Goal: Task Accomplishment & Management: Manage account settings

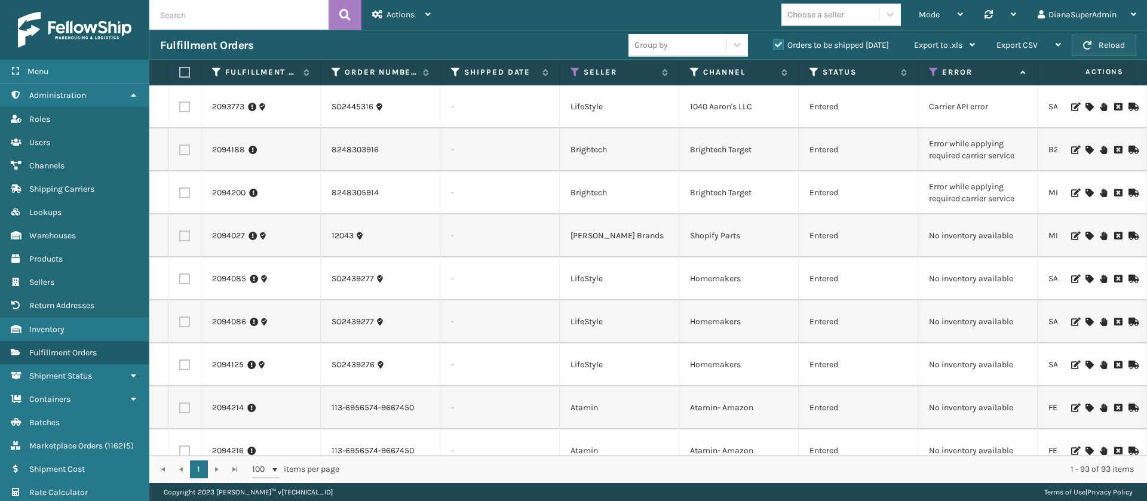
click at [1129, 46] on button "Reload" at bounding box center [1104, 46] width 65 height 22
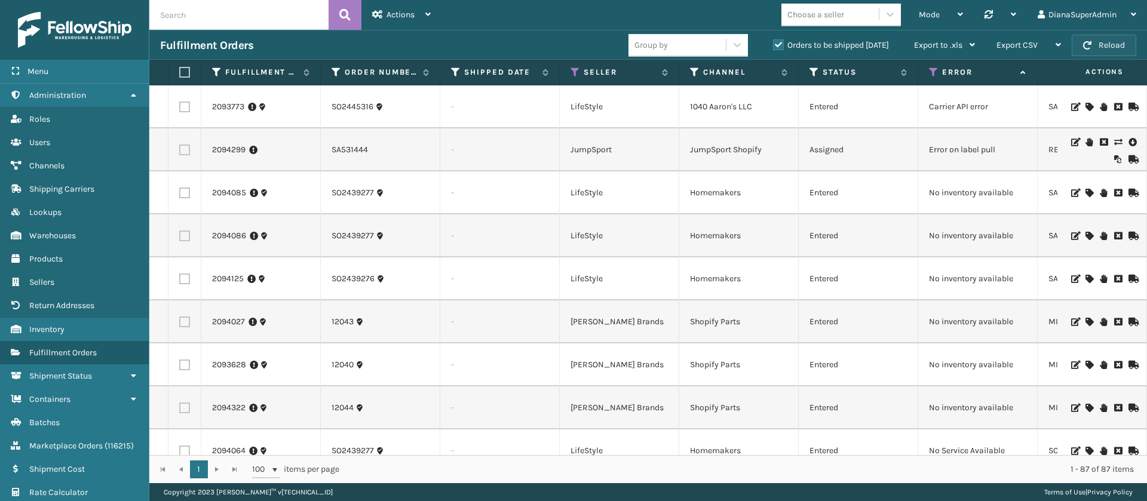
click at [1101, 43] on button "Reload" at bounding box center [1104, 46] width 65 height 22
click at [1117, 42] on button "Reload" at bounding box center [1104, 46] width 65 height 22
click at [236, 146] on link "2094299" at bounding box center [228, 150] width 33 height 12
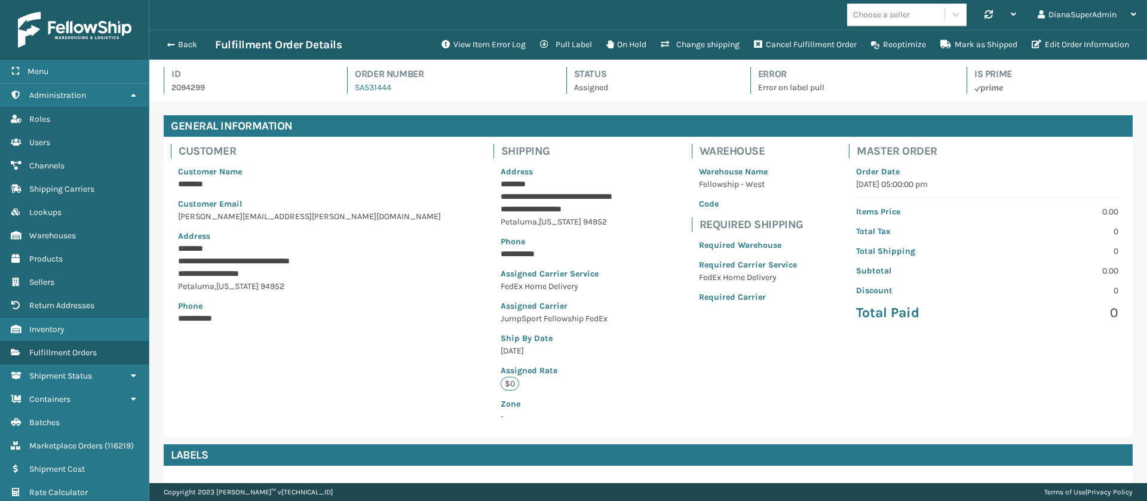
scroll to position [29, 998]
click at [465, 44] on button "View Item Error Log" at bounding box center [483, 45] width 99 height 24
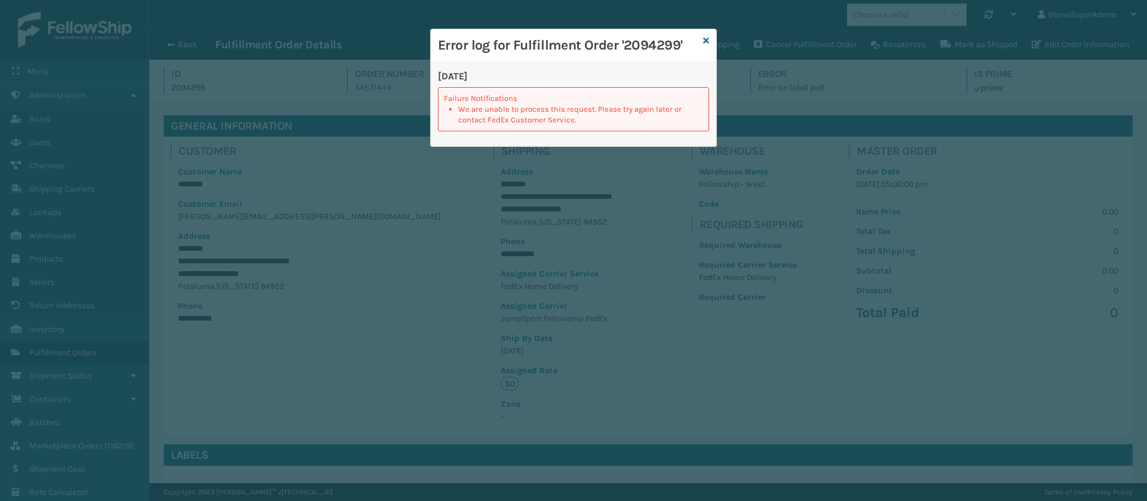
click at [709, 45] on div "Error log for Fulfillment Order '2094299'" at bounding box center [574, 45] width 286 height 33
click at [705, 36] on icon at bounding box center [706, 40] width 6 height 8
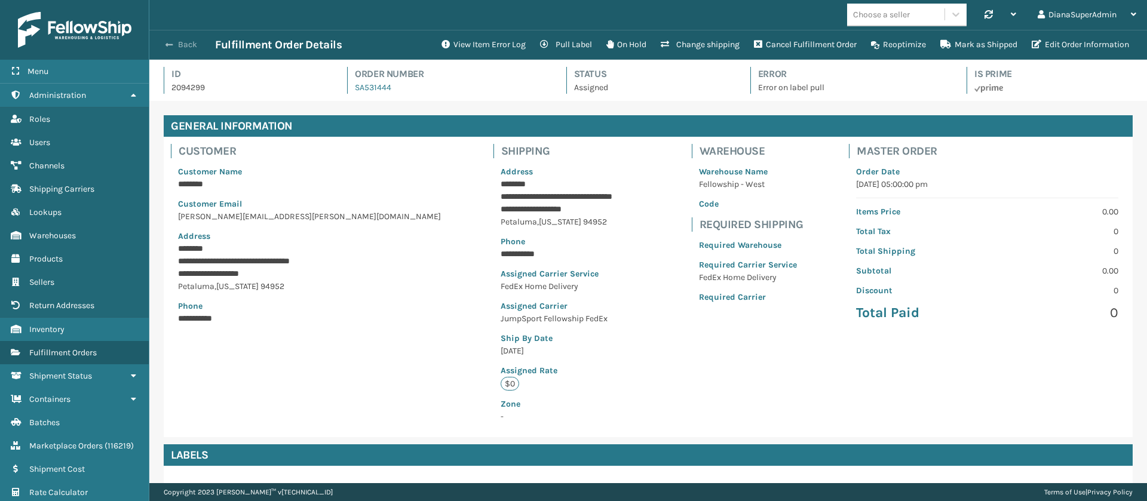
click at [175, 49] on button "Back" at bounding box center [187, 44] width 55 height 11
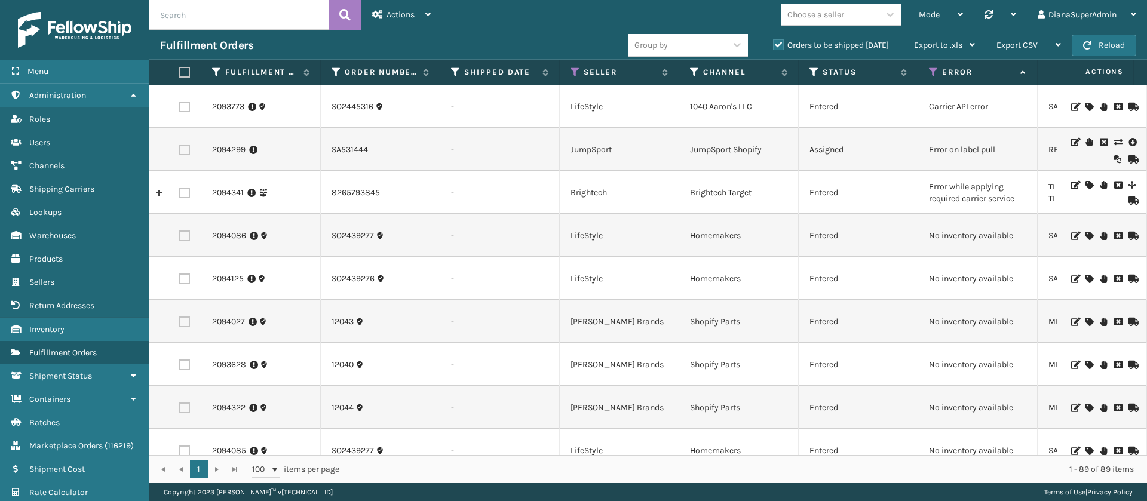
click at [1086, 237] on icon at bounding box center [1089, 236] width 7 height 8
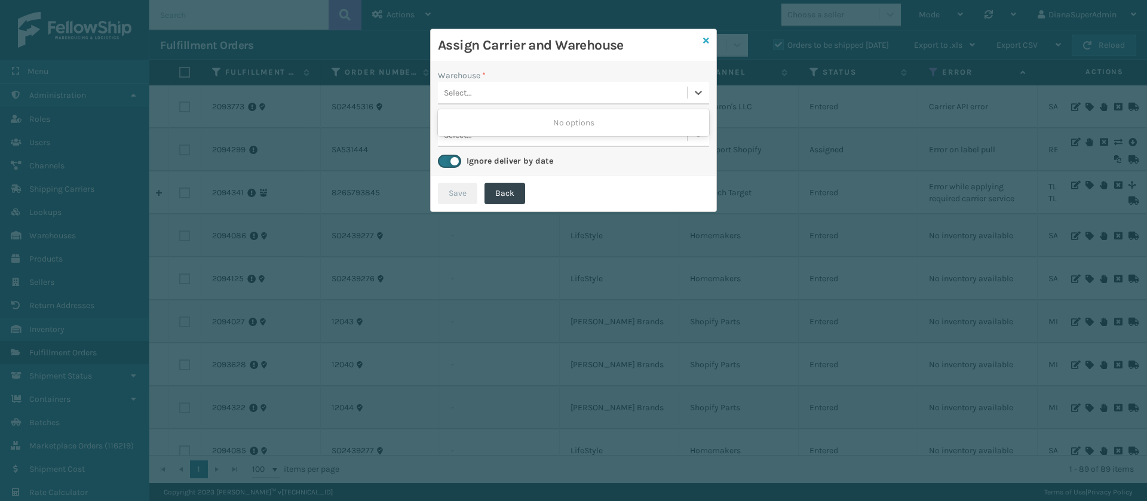
drag, startPoint x: 704, startPoint y: 93, endPoint x: 707, endPoint y: 38, distance: 55.6
click at [707, 38] on div "Assign Carrier and Warehouse Warehouse * 0 results available. Use Up and Down t…" at bounding box center [573, 120] width 287 height 183
click at [706, 36] on icon at bounding box center [706, 40] width 6 height 8
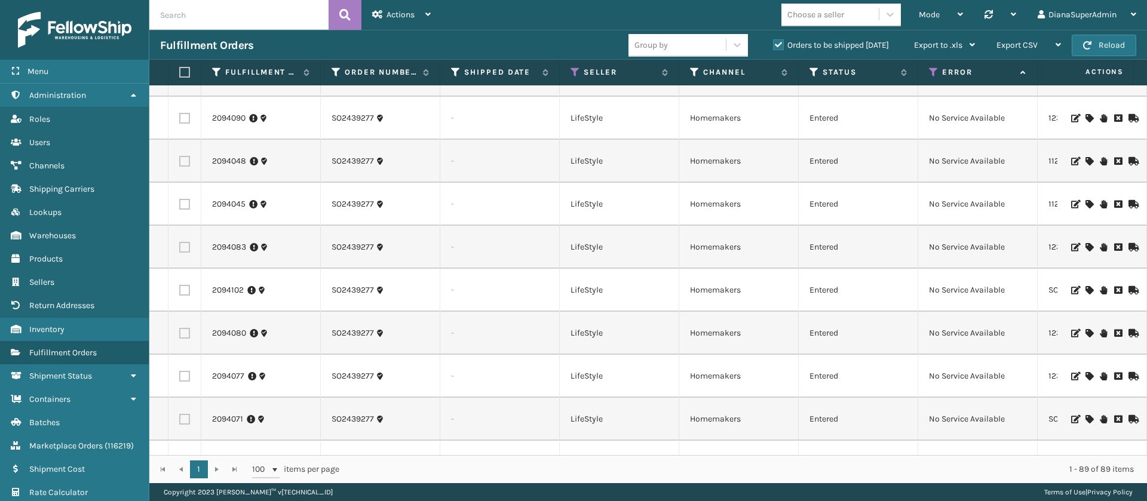
scroll to position [1597, 0]
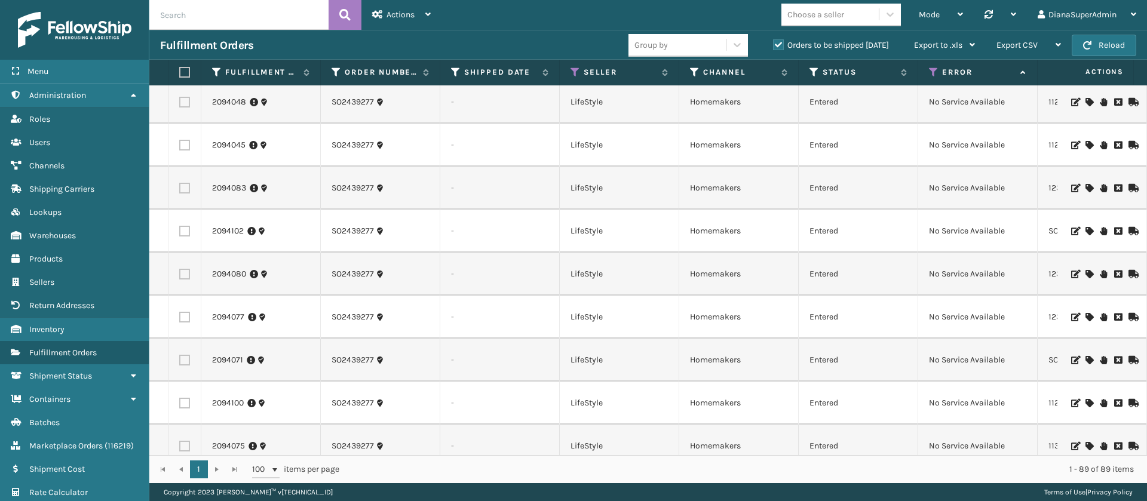
click at [1086, 274] on icon at bounding box center [1089, 274] width 7 height 8
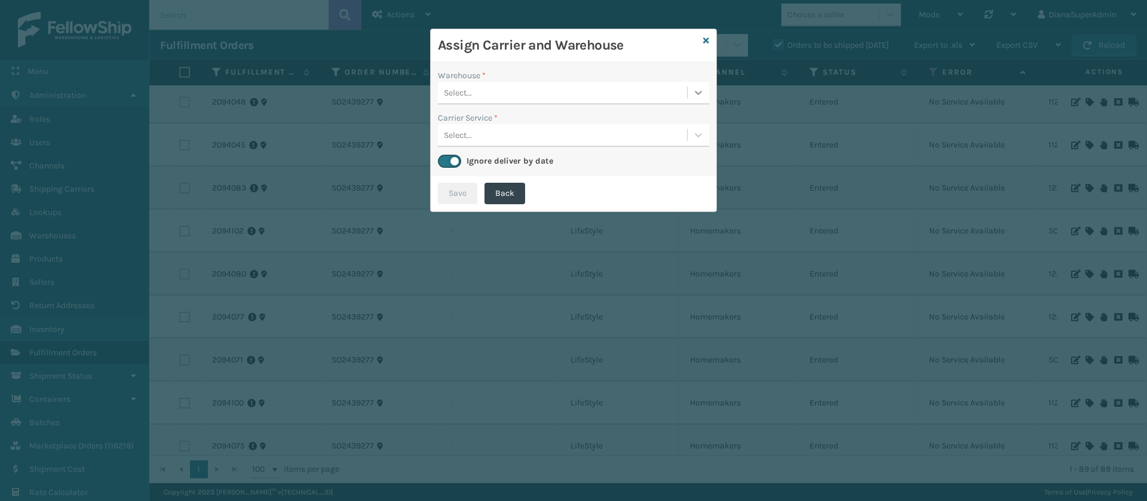
click at [695, 92] on icon at bounding box center [699, 93] width 12 height 12
click at [627, 118] on div "[PERSON_NAME] (Ironlink Logistics) (required)" at bounding box center [573, 123] width 271 height 22
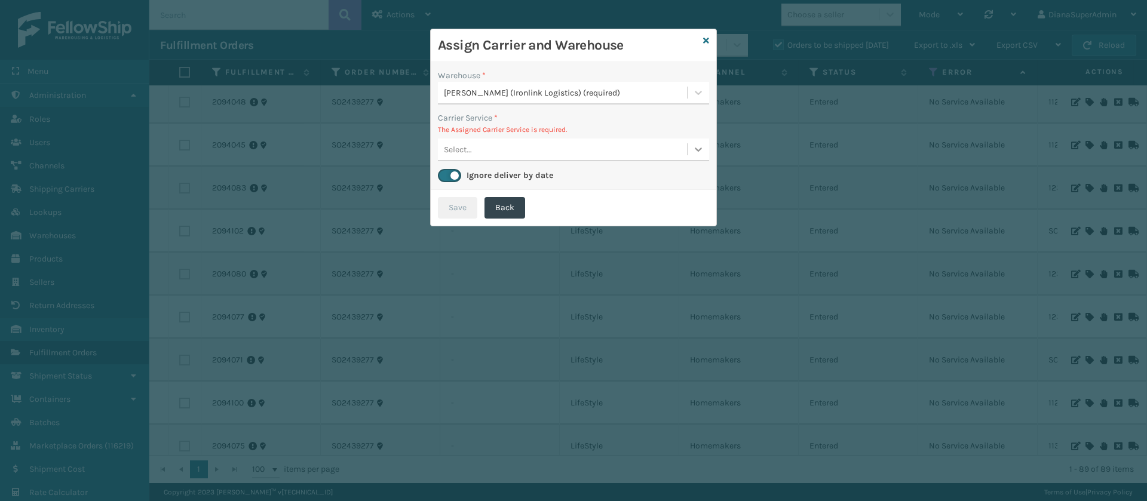
click at [705, 155] on div at bounding box center [699, 150] width 22 height 22
click at [707, 38] on icon at bounding box center [706, 40] width 6 height 8
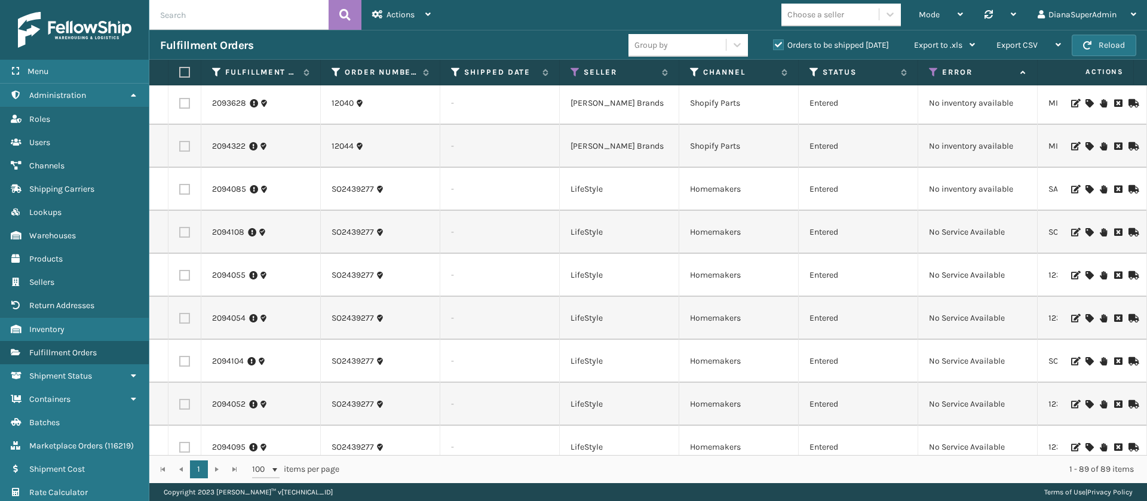
scroll to position [0, 0]
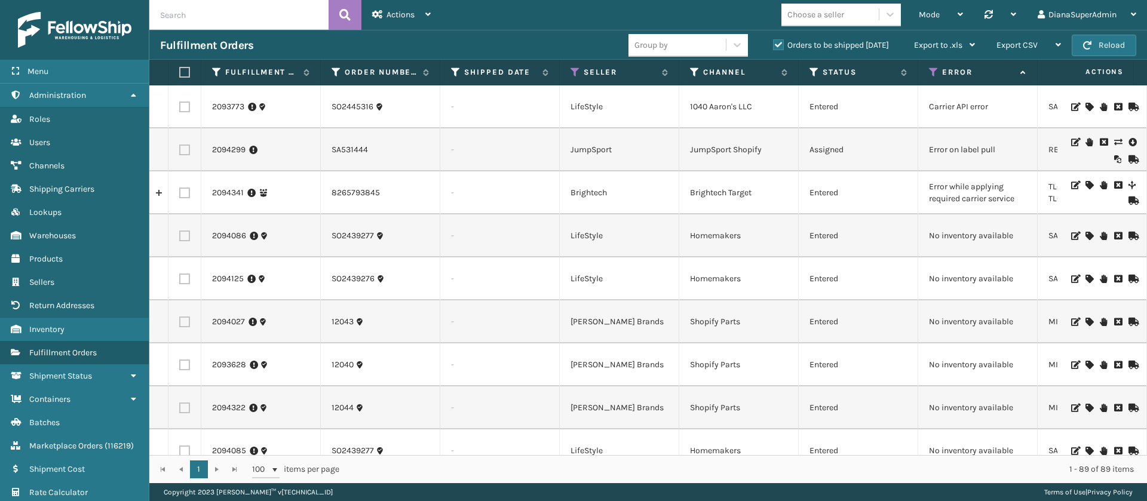
click at [1086, 184] on icon at bounding box center [1089, 185] width 7 height 8
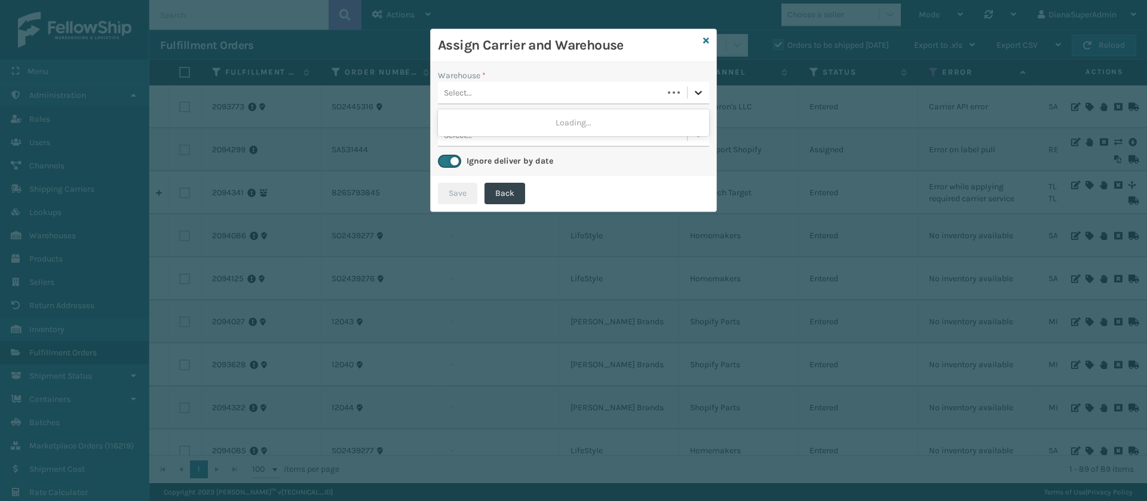
click at [696, 94] on icon at bounding box center [699, 93] width 12 height 12
click at [598, 123] on div "Fellowship - West" at bounding box center [573, 123] width 271 height 22
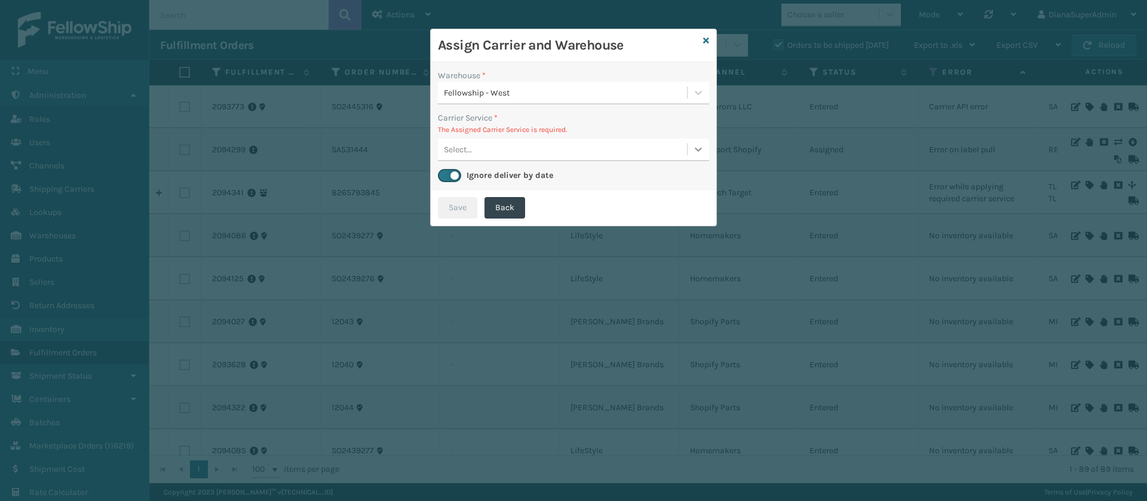
click at [694, 154] on icon at bounding box center [699, 149] width 12 height 12
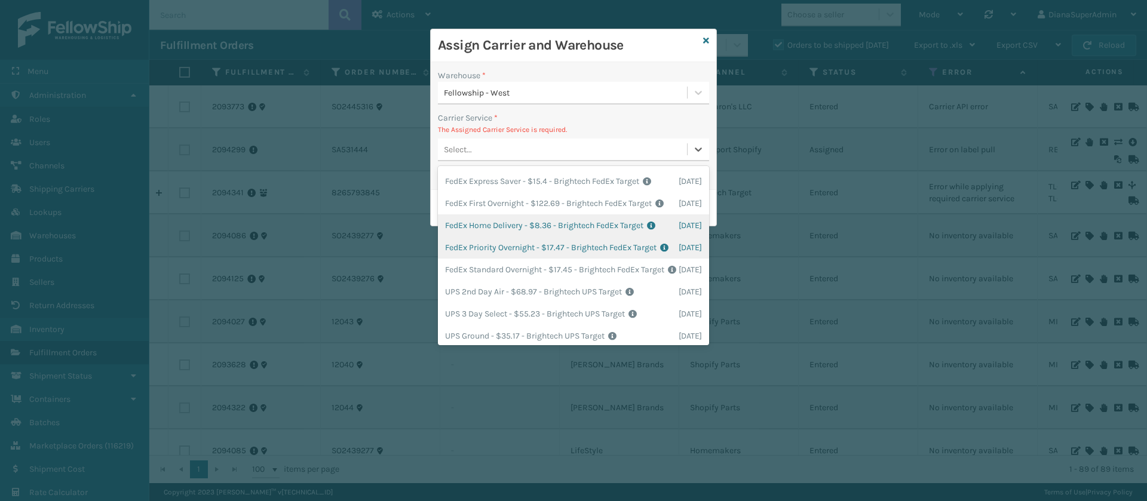
scroll to position [41, 0]
click at [522, 238] on div "FedEx Home Delivery - $8.36 - Brightech FedEx Target Shipping Cost $8.36 Surplu…" at bounding box center [573, 227] width 271 height 22
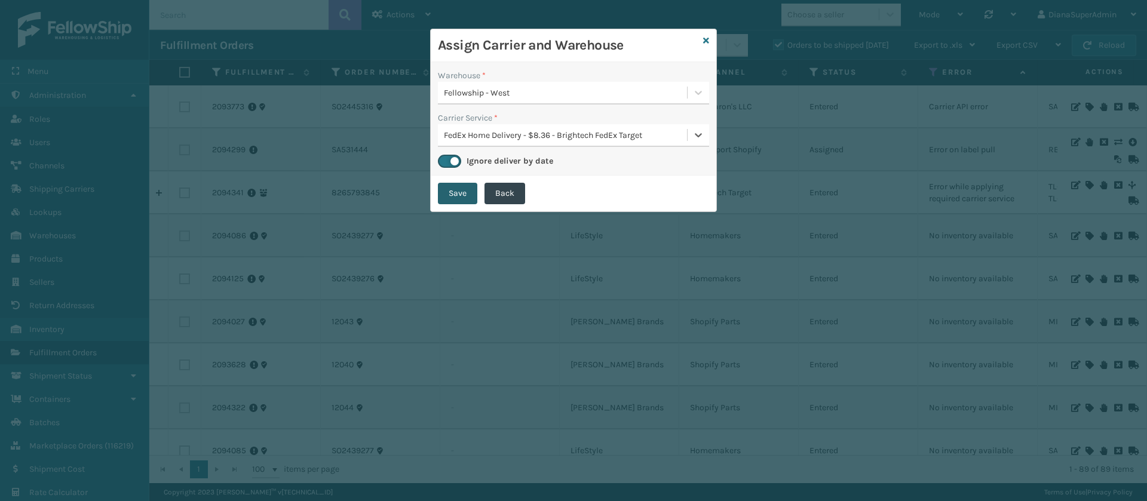
click at [461, 200] on button "Save" at bounding box center [457, 194] width 39 height 22
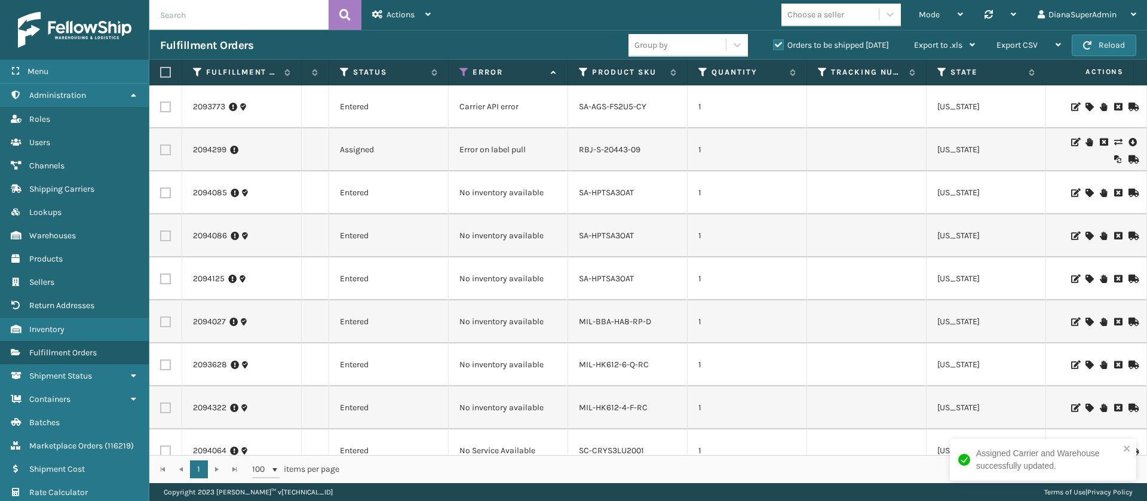
scroll to position [0, 199]
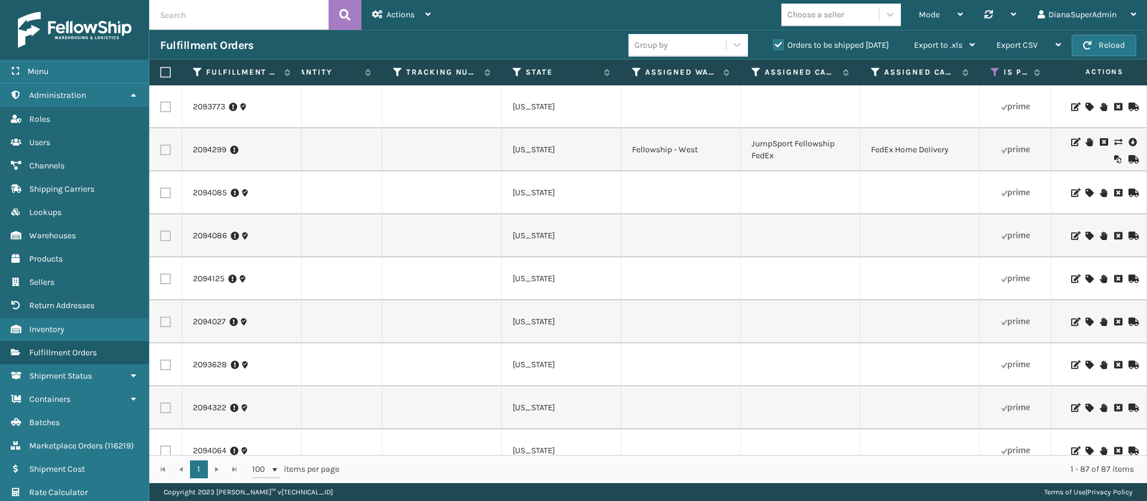
scroll to position [0, 966]
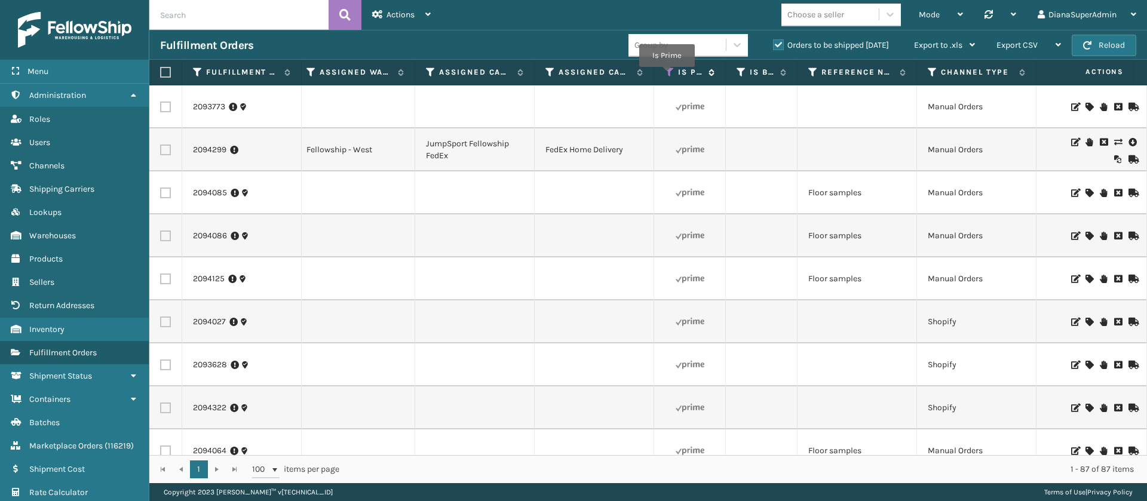
click at [667, 75] on icon at bounding box center [670, 72] width 10 height 11
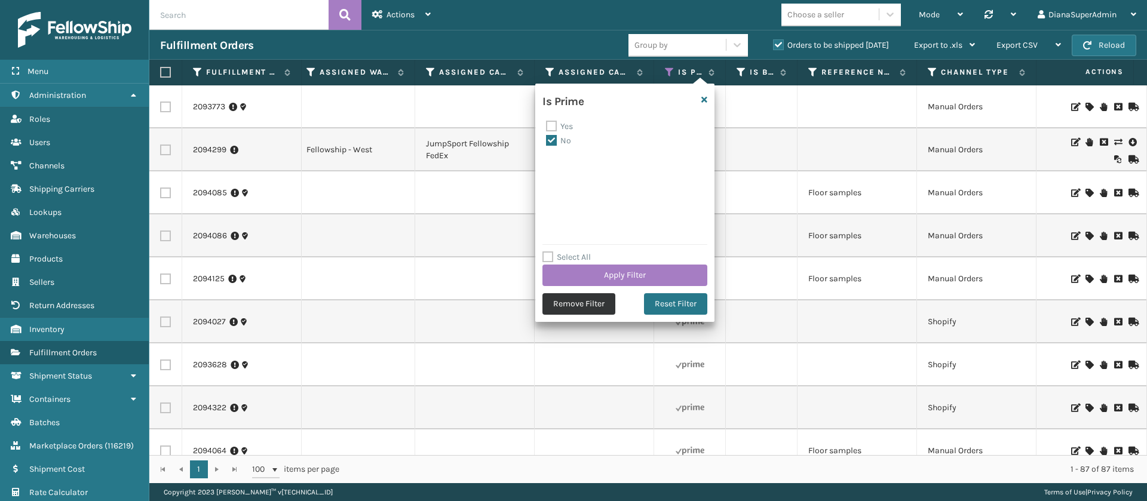
click at [595, 302] on button "Remove Filter" at bounding box center [579, 304] width 73 height 22
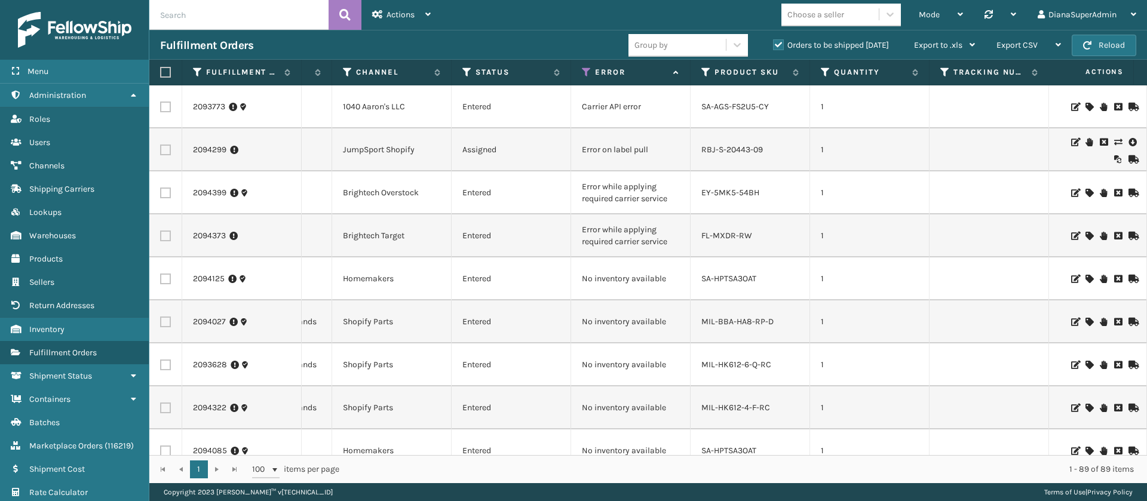
scroll to position [0, 348]
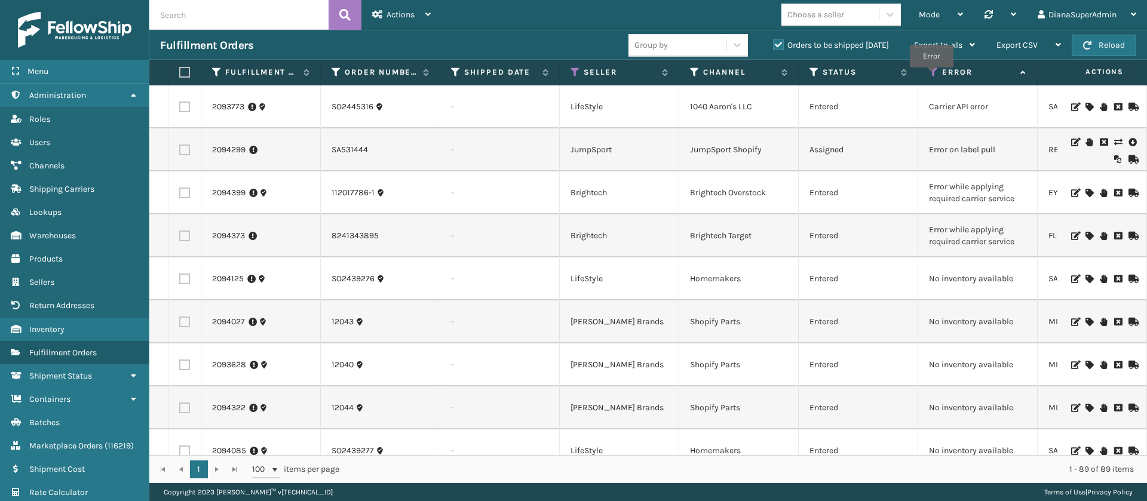
click at [932, 76] on icon at bounding box center [934, 72] width 10 height 11
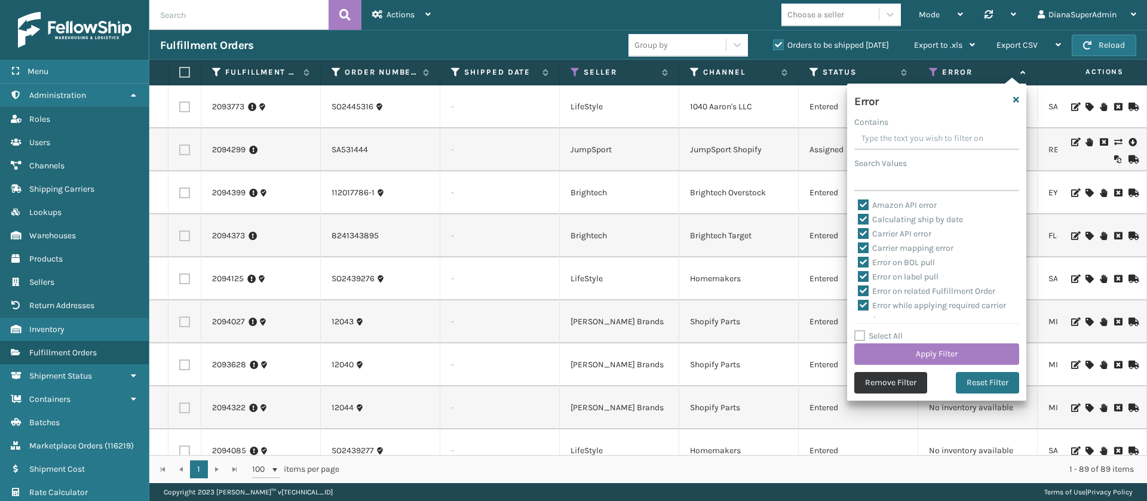
click at [904, 389] on button "Remove Filter" at bounding box center [890, 383] width 73 height 22
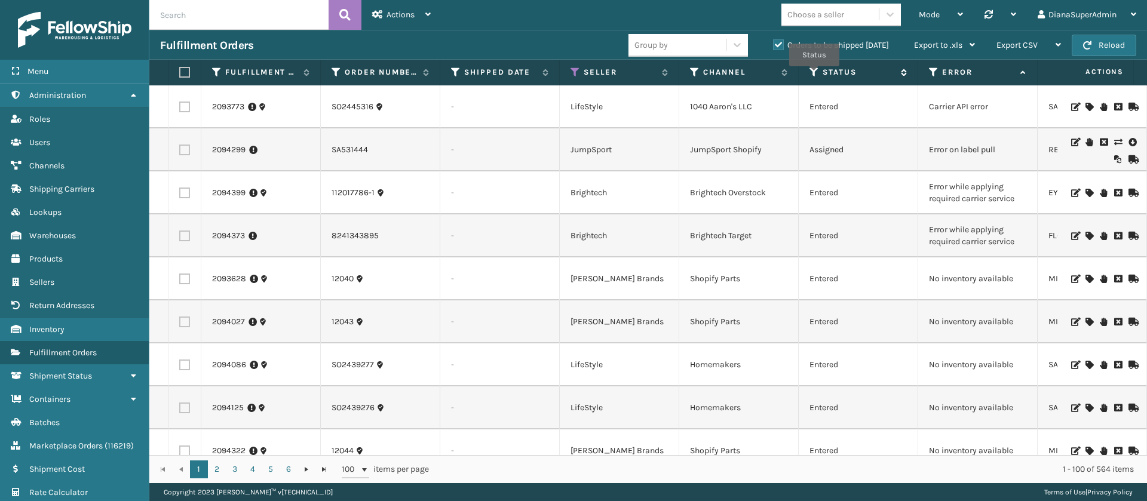
click at [814, 74] on icon at bounding box center [815, 72] width 10 height 11
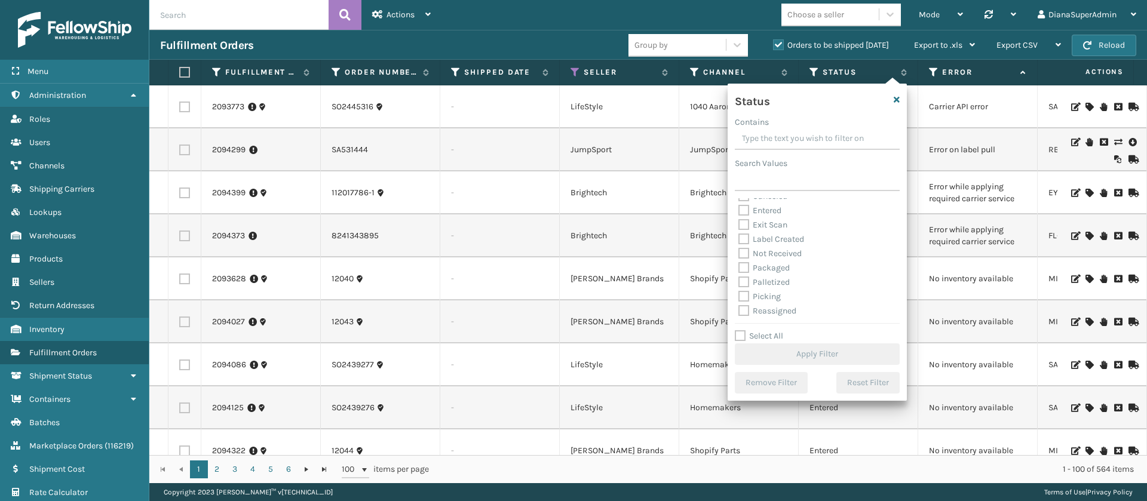
click at [746, 237] on label "Label Created" at bounding box center [772, 239] width 66 height 10
click at [739, 237] on input "Label Created" at bounding box center [739, 236] width 1 height 8
checkbox input "true"
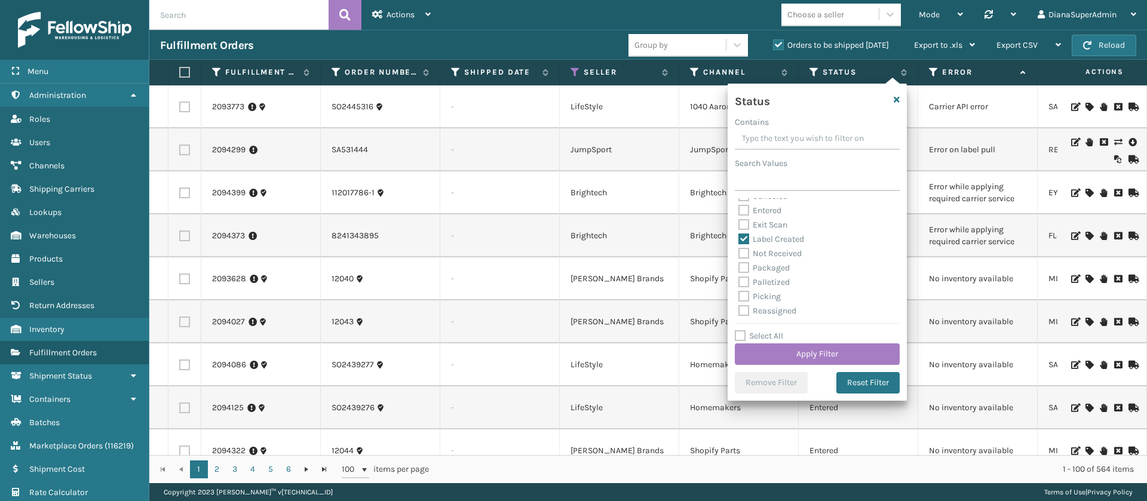
click at [745, 265] on label "Packaged" at bounding box center [764, 268] width 51 height 10
click at [739, 265] on input "Packaged" at bounding box center [739, 265] width 1 height 8
checkbox input "true"
click at [743, 277] on label "Palletized" at bounding box center [764, 282] width 51 height 10
click at [739, 277] on input "Palletized" at bounding box center [739, 279] width 1 height 8
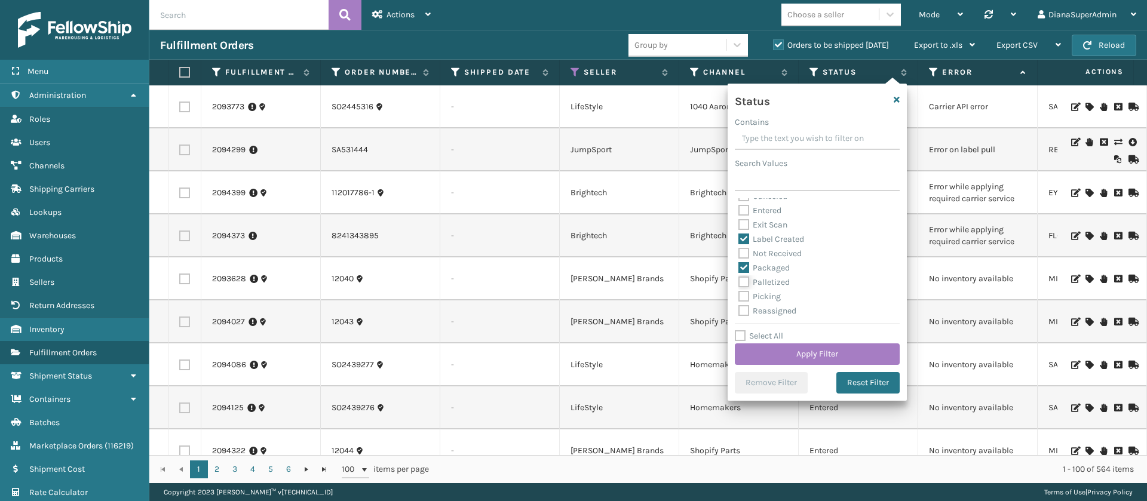
checkbox input "true"
click at [743, 292] on label "Picking" at bounding box center [760, 297] width 42 height 10
click at [739, 292] on input "Picking" at bounding box center [739, 294] width 1 height 8
checkbox input "true"
click at [807, 354] on button "Apply Filter" at bounding box center [817, 355] width 165 height 22
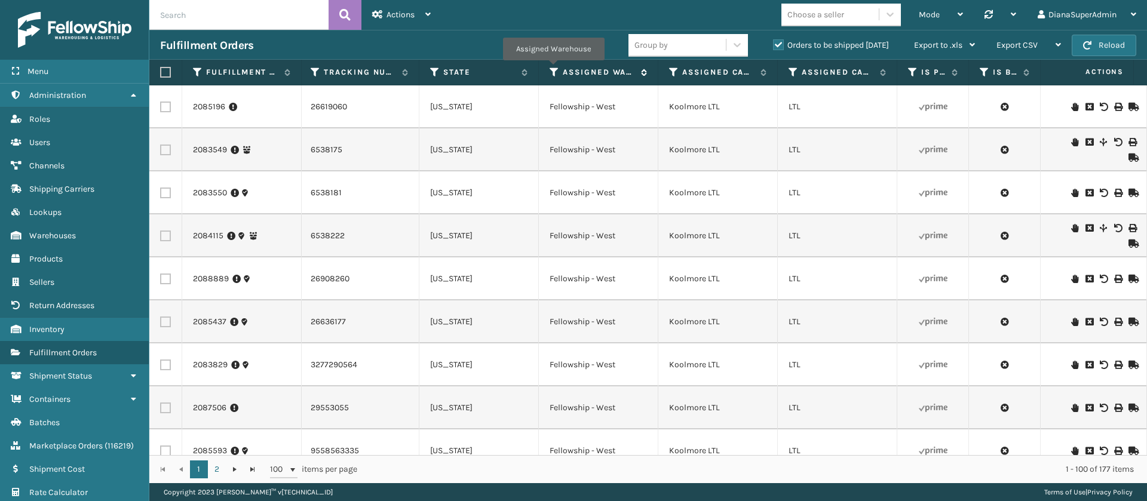
click at [553, 69] on icon at bounding box center [555, 72] width 10 height 11
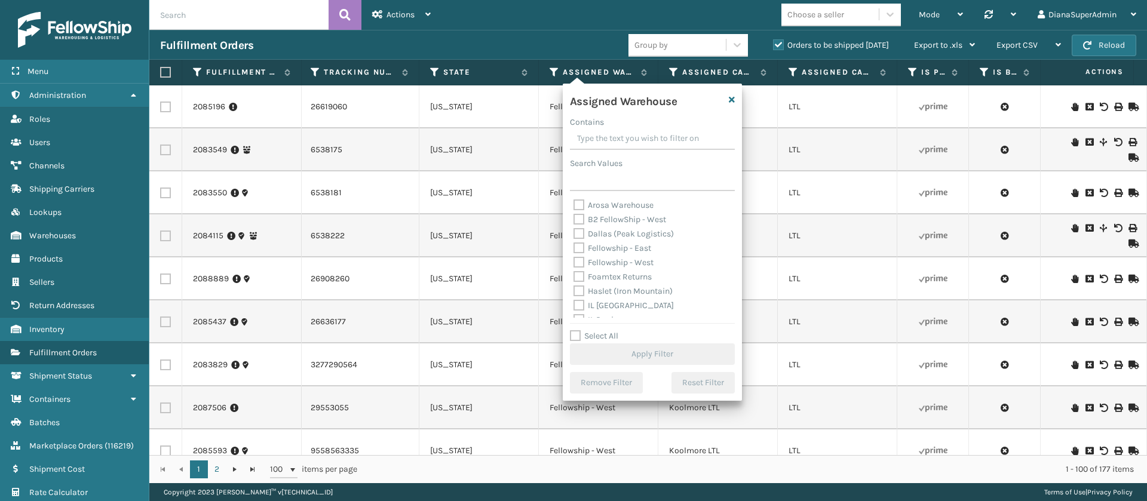
click at [582, 249] on label "Fellowship - East" at bounding box center [613, 248] width 78 height 10
click at [574, 249] on input "Fellowship - East" at bounding box center [574, 245] width 1 height 8
checkbox input "true"
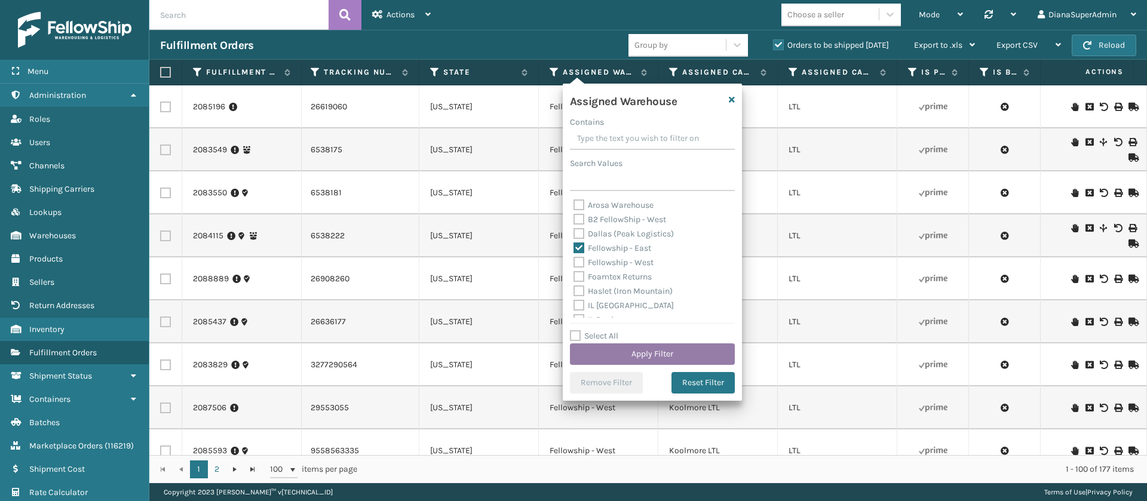
click at [667, 348] on button "Apply Filter" at bounding box center [652, 355] width 165 height 22
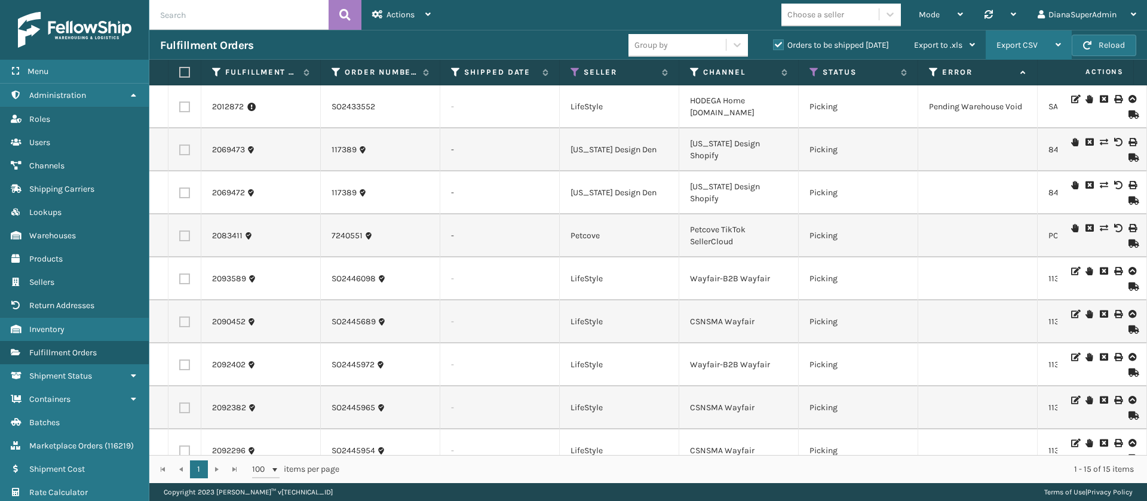
click at [1036, 42] on span "Export CSV" at bounding box center [1017, 45] width 41 height 10
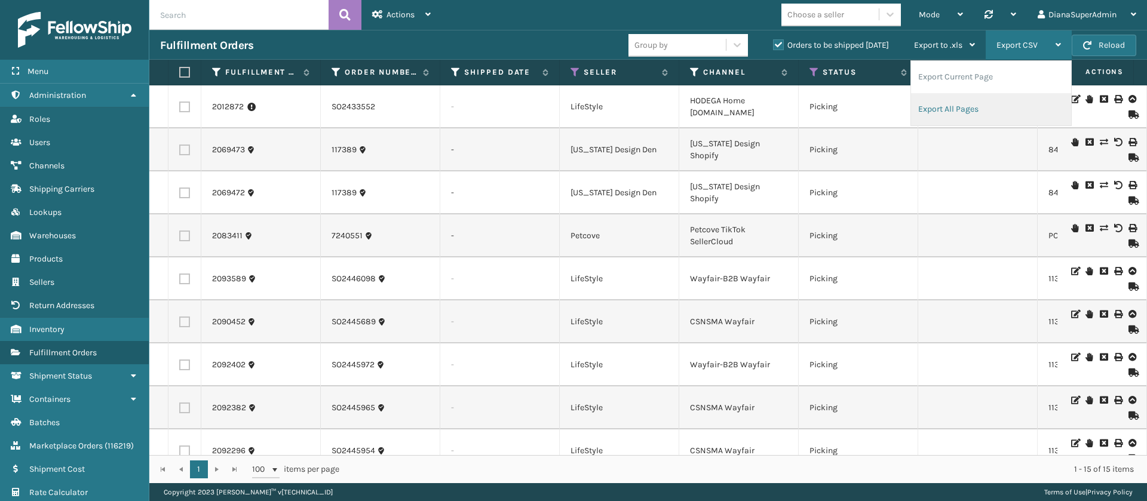
click at [983, 110] on li "Export All Pages" at bounding box center [991, 109] width 160 height 32
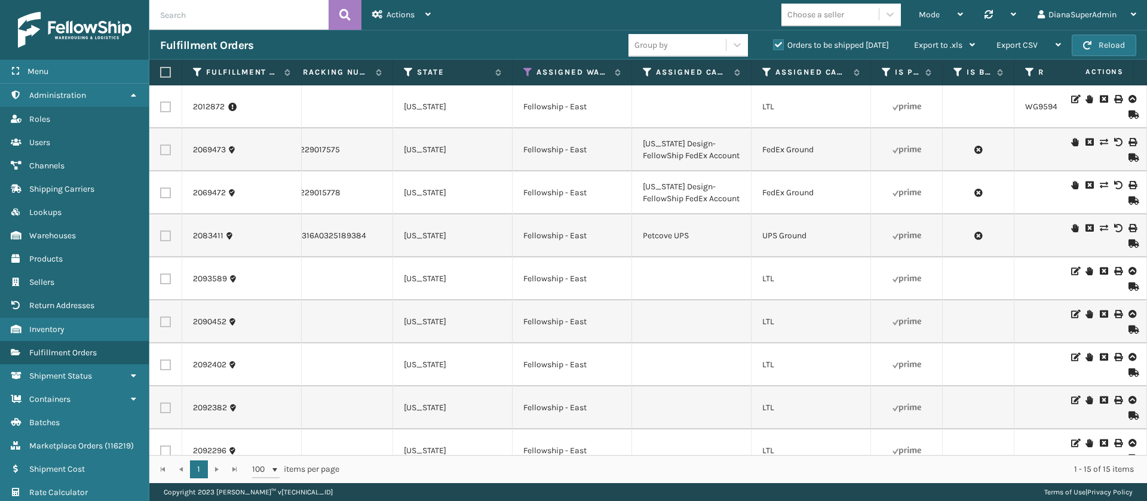
scroll to position [0, 1006]
click at [856, 75] on icon at bounding box center [853, 72] width 10 height 7
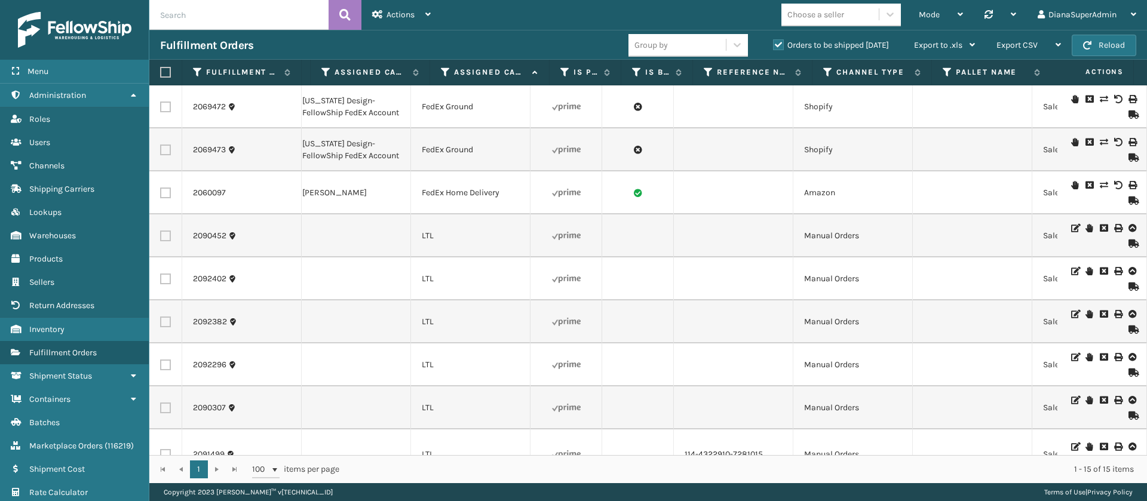
scroll to position [0, 1344]
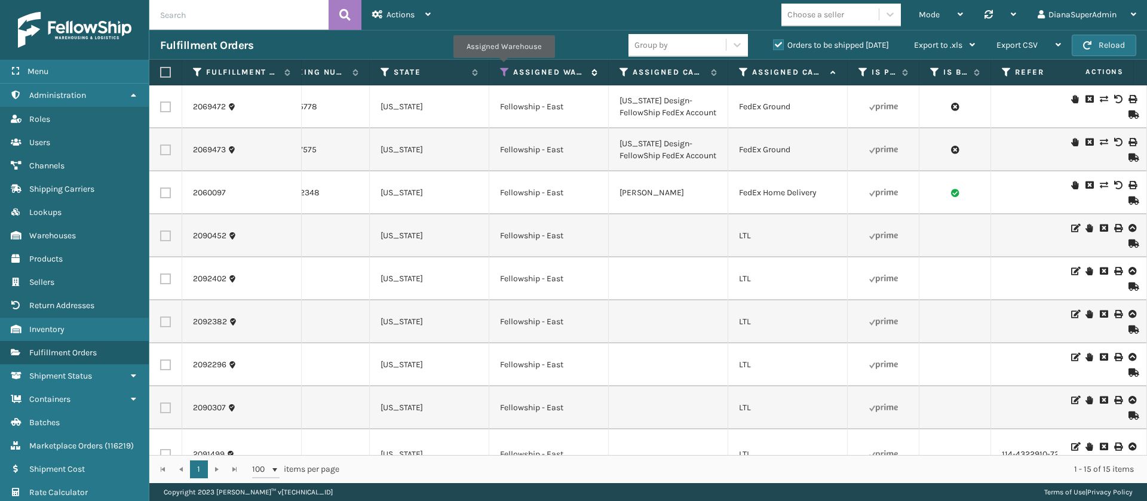
click at [504, 67] on icon at bounding box center [505, 72] width 10 height 11
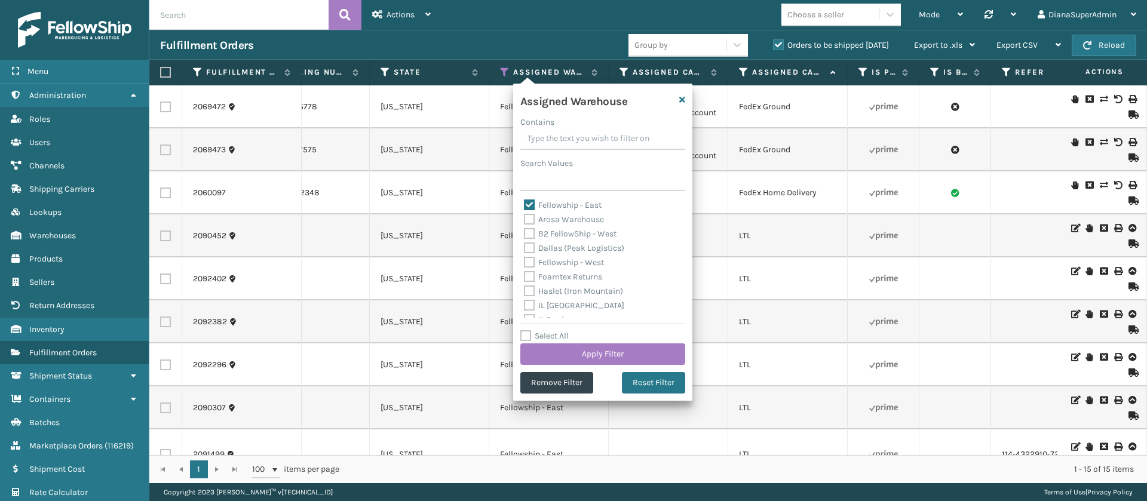
click at [527, 203] on label "Fellowship - East" at bounding box center [563, 205] width 78 height 10
click at [525, 203] on input "Fellowship - East" at bounding box center [524, 202] width 1 height 8
checkbox input "false"
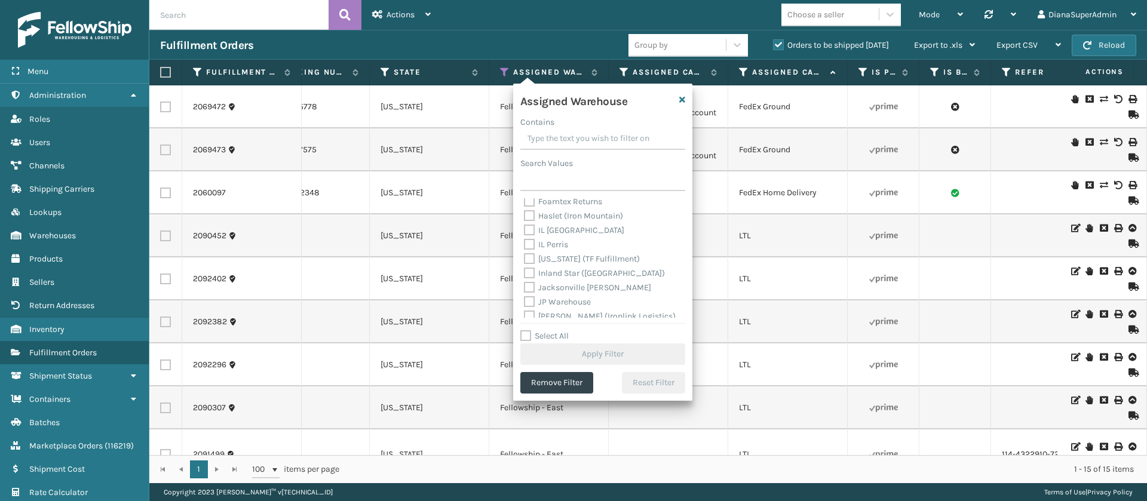
scroll to position [91, 0]
click at [529, 300] on label "[PERSON_NAME] (Ironlink Logistics)" at bounding box center [600, 300] width 152 height 10
click at [525, 300] on input "[PERSON_NAME] (Ironlink Logistics)" at bounding box center [524, 297] width 1 height 8
checkbox input "true"
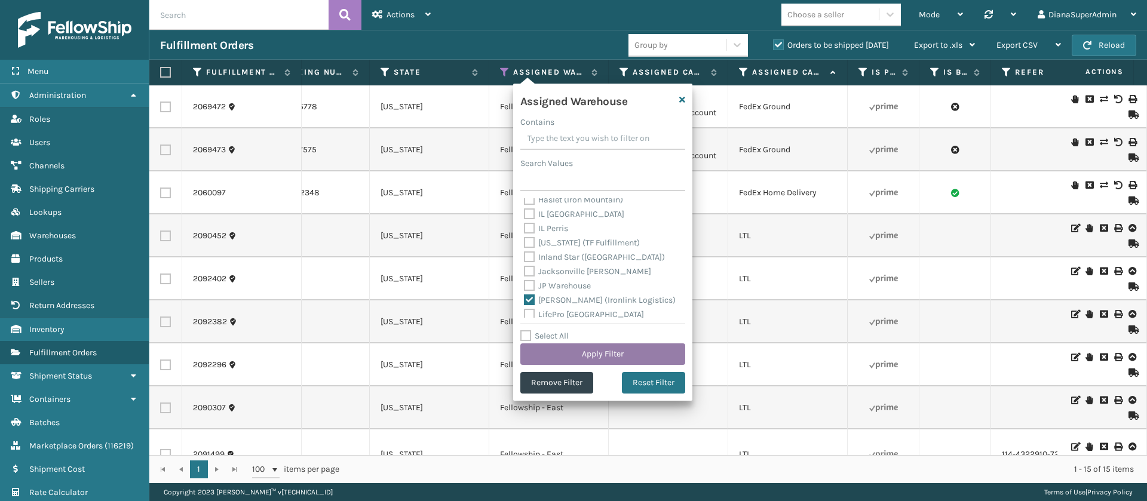
click at [617, 354] on button "Apply Filter" at bounding box center [602, 355] width 165 height 22
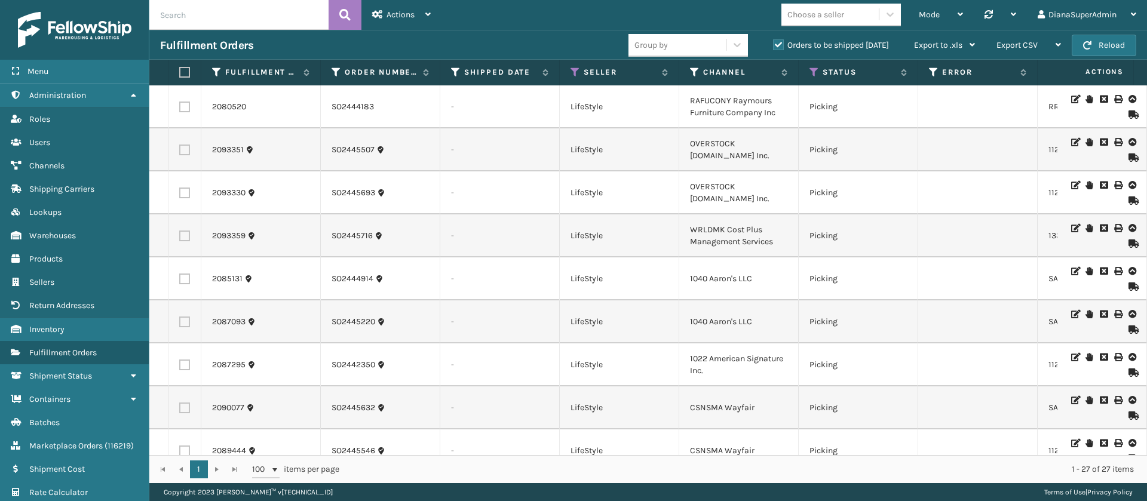
scroll to position [0, 356]
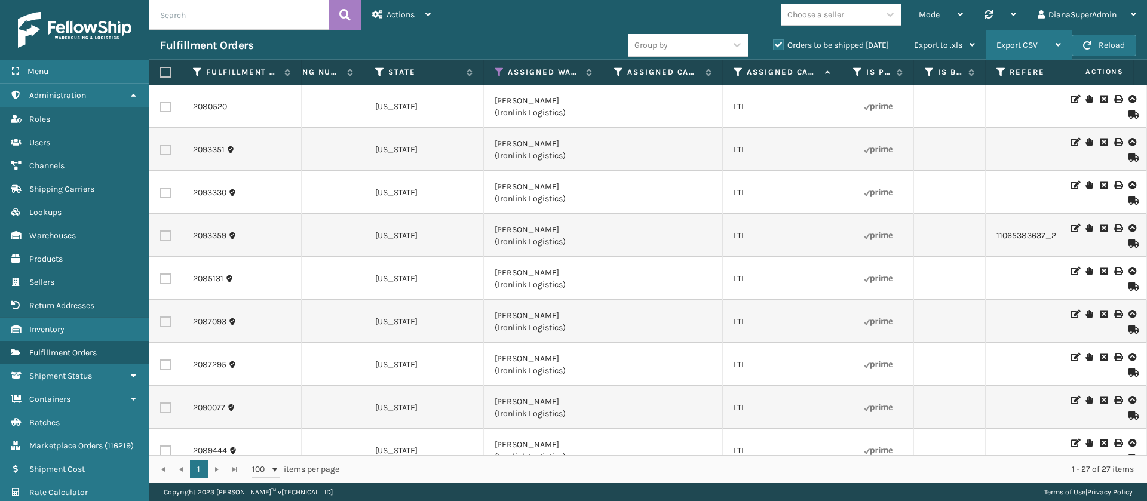
click at [1023, 45] on span "Export CSV" at bounding box center [1017, 45] width 41 height 10
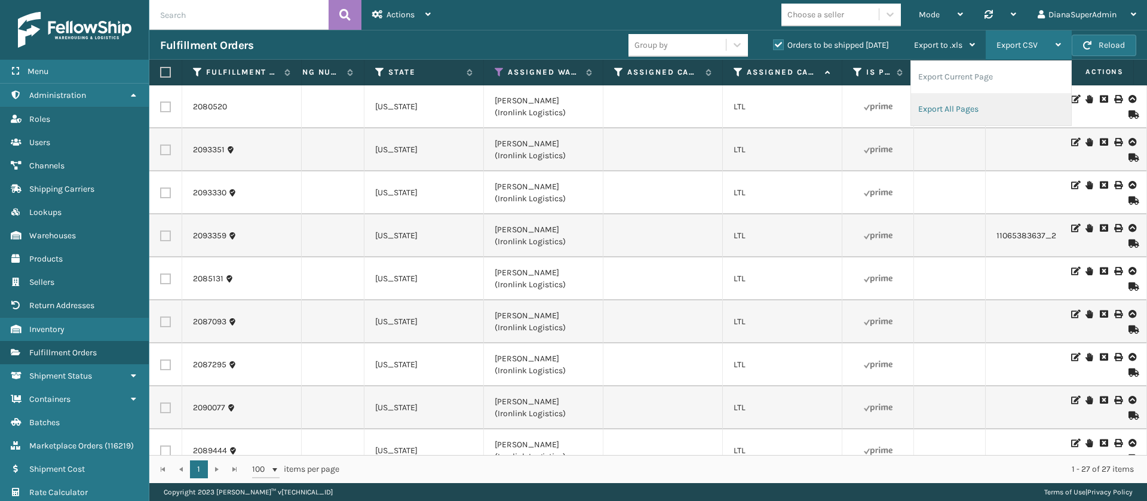
click at [958, 103] on li "Export All Pages" at bounding box center [991, 109] width 160 height 32
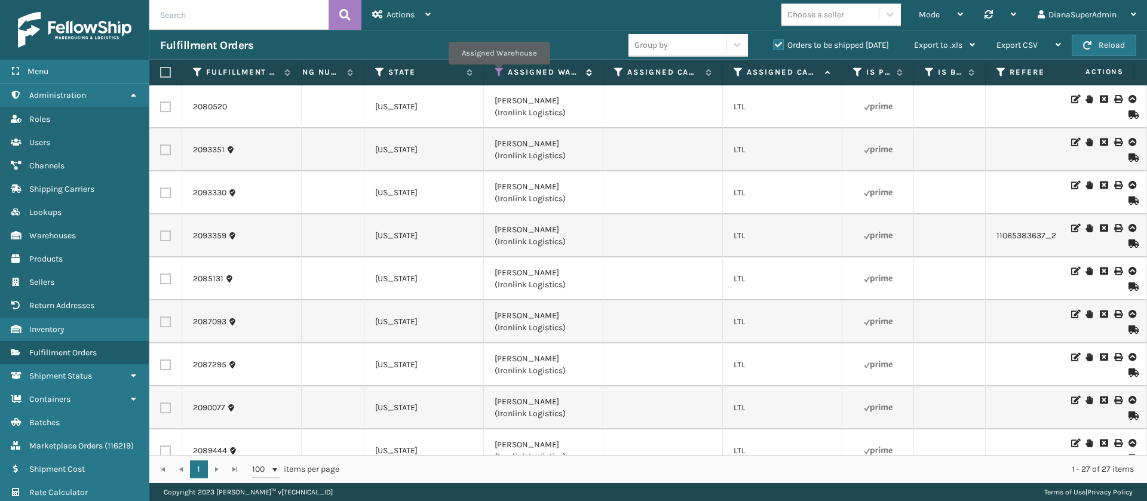
click at [498, 72] on icon at bounding box center [500, 72] width 10 height 11
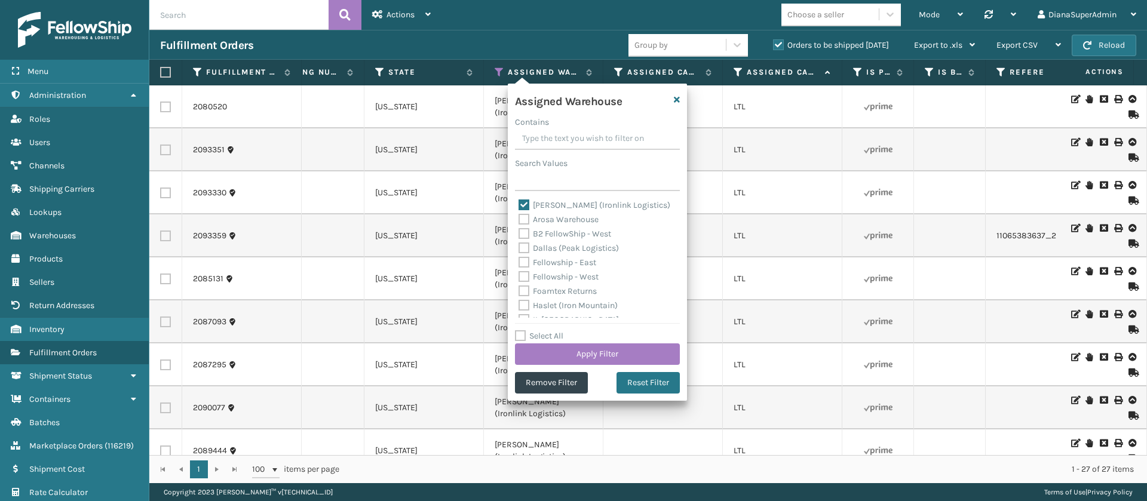
click at [519, 200] on label "[PERSON_NAME] (Ironlink Logistics)" at bounding box center [595, 205] width 152 height 10
click at [519, 200] on input "[PERSON_NAME] (Ironlink Logistics)" at bounding box center [519, 202] width 1 height 8
checkbox input "false"
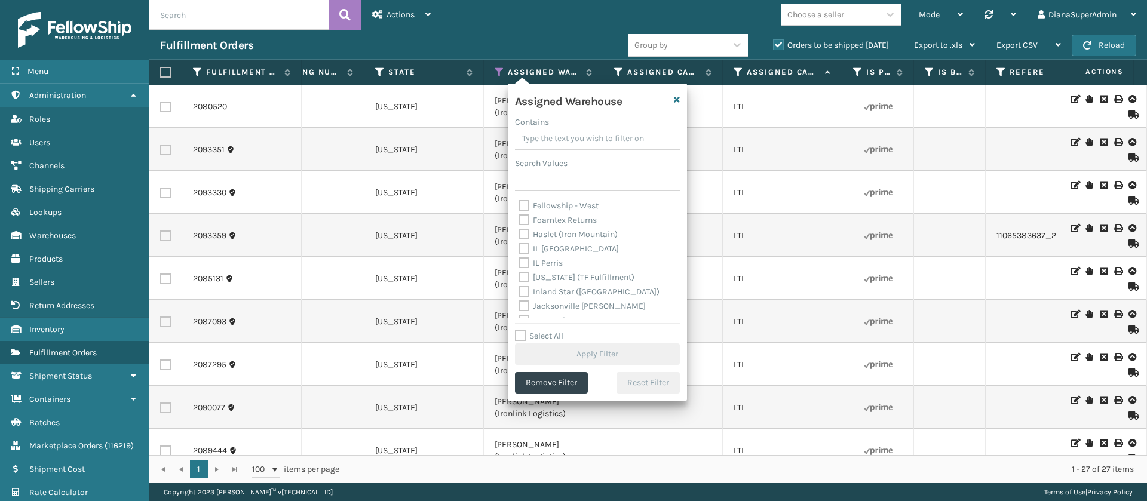
scroll to position [72, 0]
click at [526, 280] on label "[US_STATE] (TF Fulfillment)" at bounding box center [577, 277] width 116 height 10
click at [519, 278] on input "[US_STATE] (TF Fulfillment)" at bounding box center [519, 274] width 1 height 8
checkbox input "true"
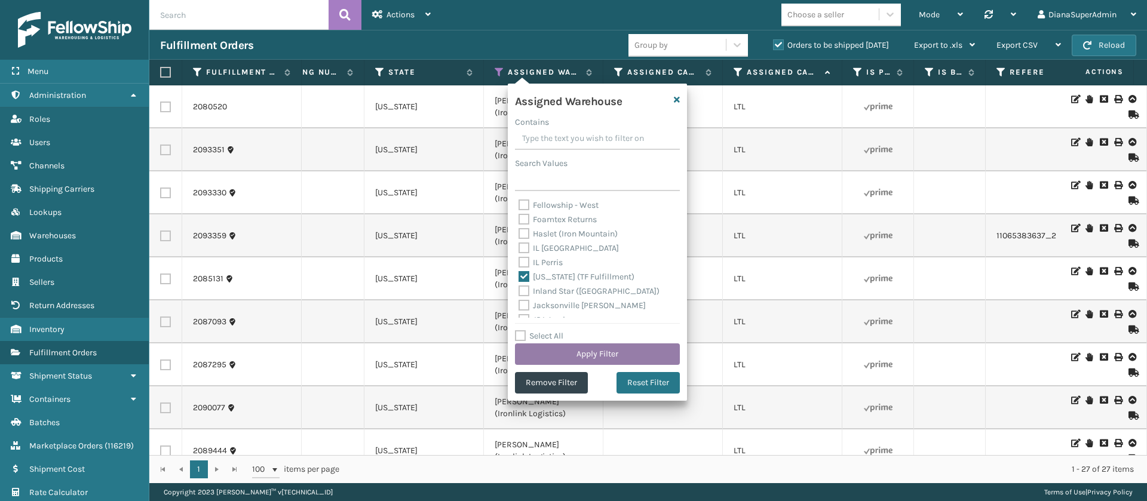
click at [606, 348] on button "Apply Filter" at bounding box center [597, 355] width 165 height 22
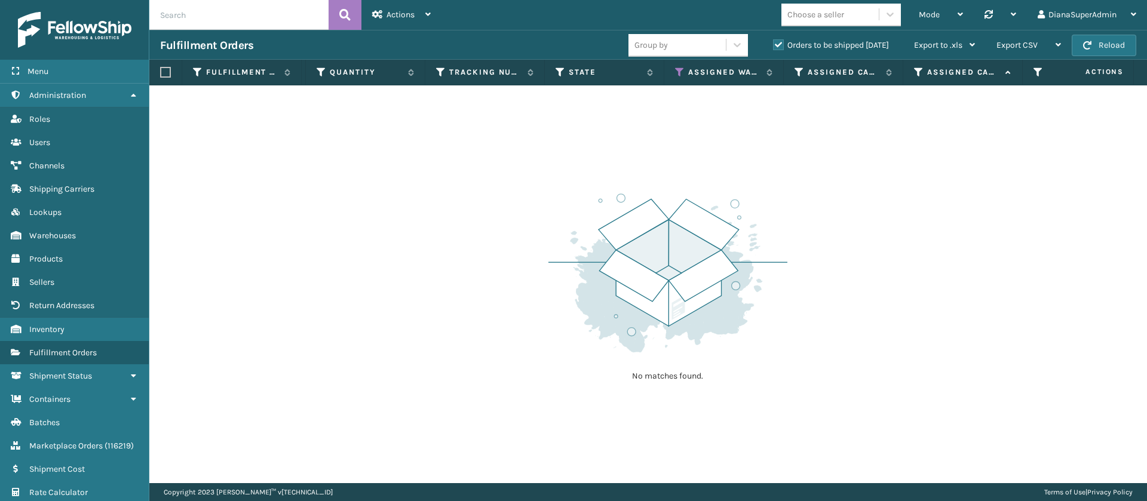
scroll to position [0, 857]
click at [677, 75] on icon at bounding box center [675, 72] width 10 height 11
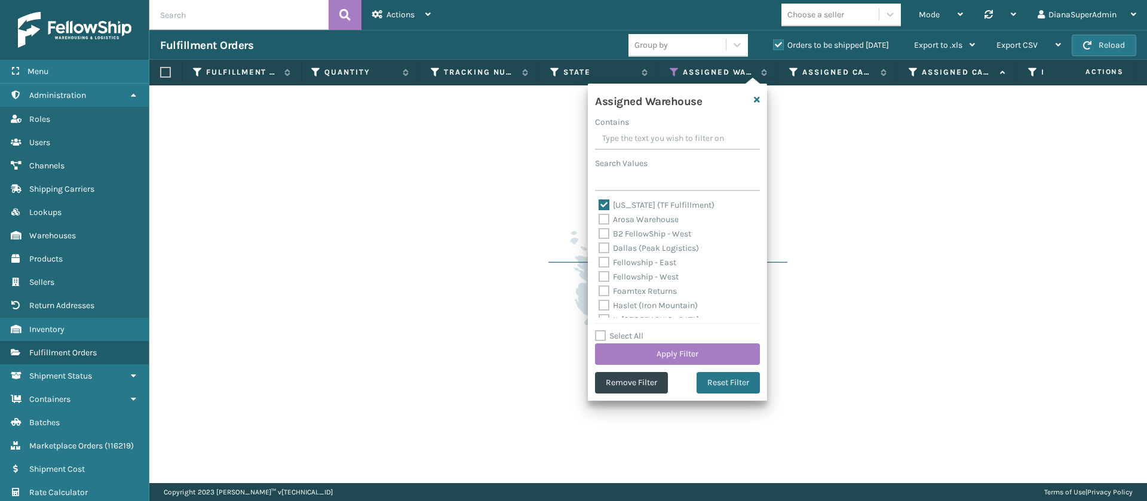
click at [601, 201] on label "[US_STATE] (TF Fulfillment)" at bounding box center [657, 205] width 116 height 10
click at [599, 201] on input "[US_STATE] (TF Fulfillment)" at bounding box center [599, 202] width 1 height 8
checkbox input "false"
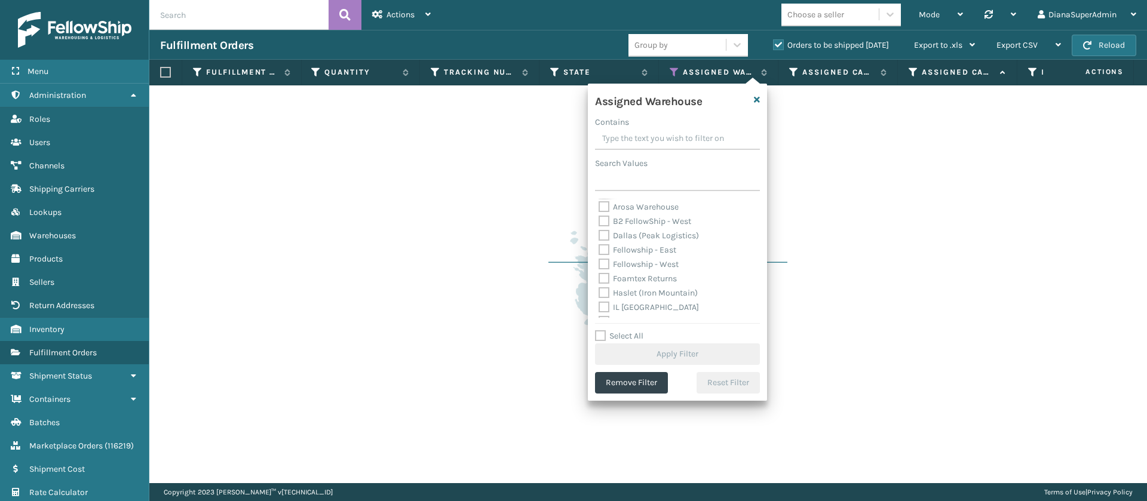
scroll to position [9, 0]
click at [603, 237] on label "Dallas (Peak Logistics)" at bounding box center [649, 239] width 100 height 10
click at [599, 237] on input "Dallas (Peak Logistics)" at bounding box center [599, 236] width 1 height 8
checkbox input "true"
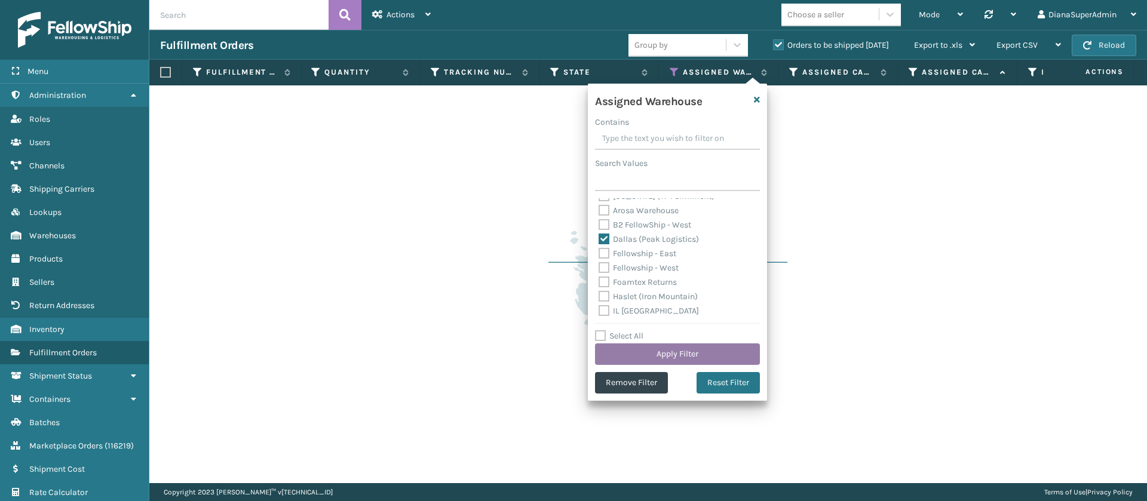
click at [670, 350] on button "Apply Filter" at bounding box center [677, 355] width 165 height 22
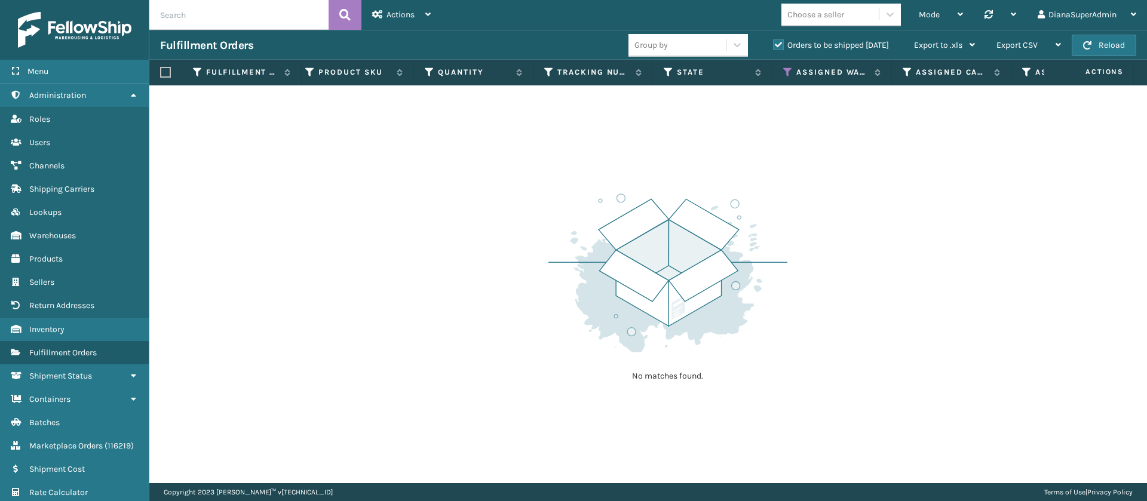
scroll to position [0, 744]
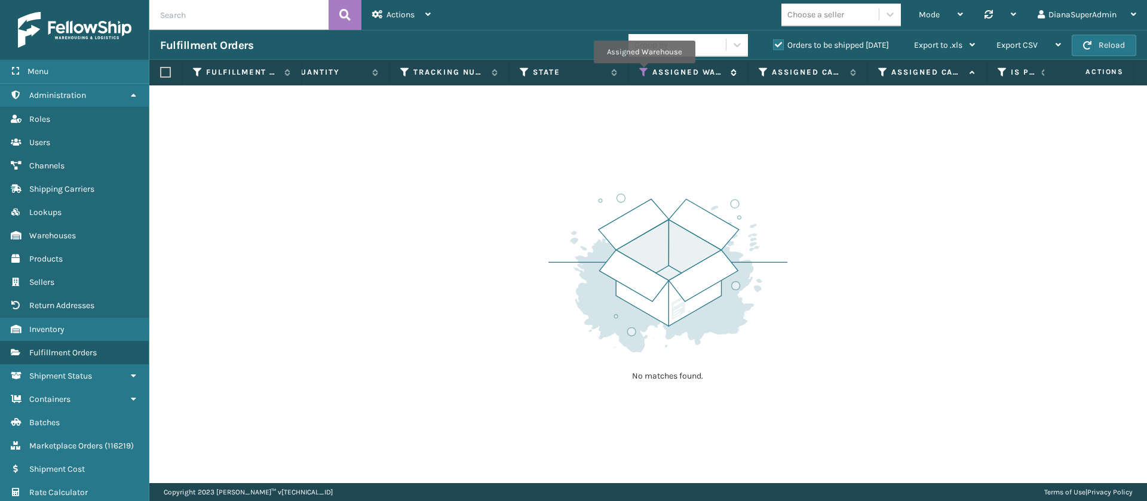
click at [644, 72] on icon at bounding box center [644, 72] width 10 height 11
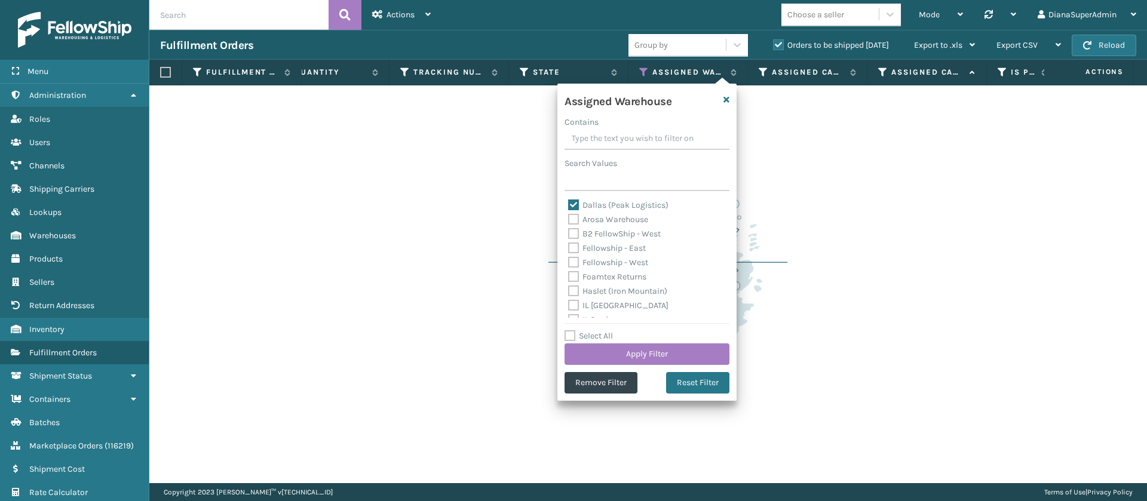
click at [577, 205] on label "Dallas (Peak Logistics)" at bounding box center [618, 205] width 100 height 10
click at [569, 205] on input "Dallas (Peak Logistics)" at bounding box center [568, 202] width 1 height 8
checkbox input "false"
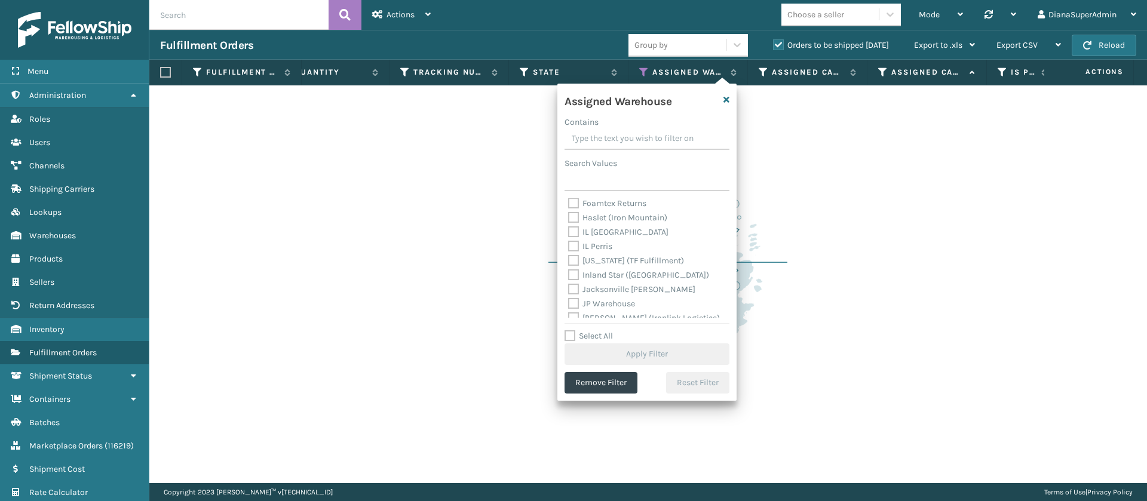
scroll to position [100, 0]
click at [572, 291] on label "[PERSON_NAME] (Ironlink Logistics)" at bounding box center [644, 292] width 152 height 10
click at [569, 291] on input "[PERSON_NAME] (Ironlink Logistics)" at bounding box center [568, 289] width 1 height 8
checkbox input "true"
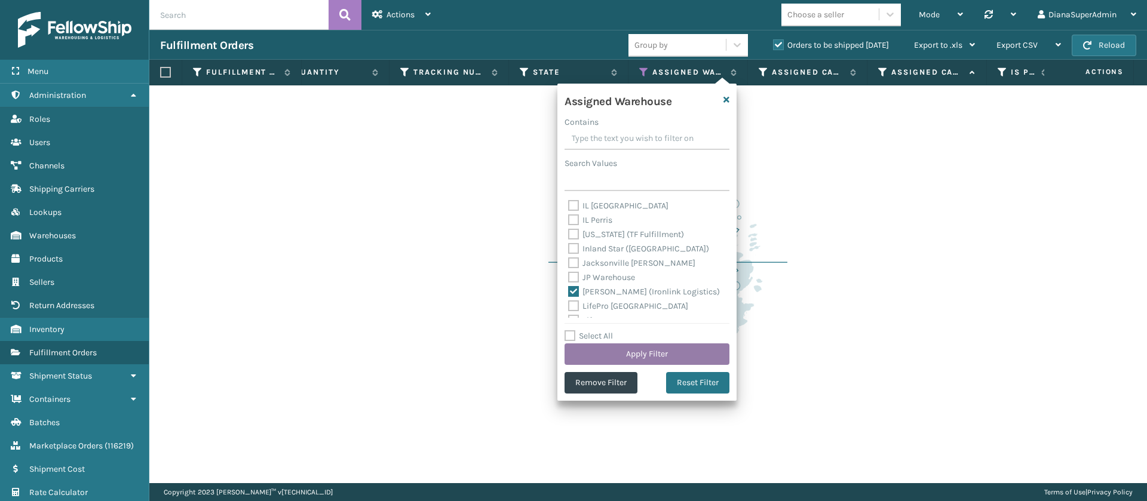
click at [670, 347] on button "Apply Filter" at bounding box center [647, 355] width 165 height 22
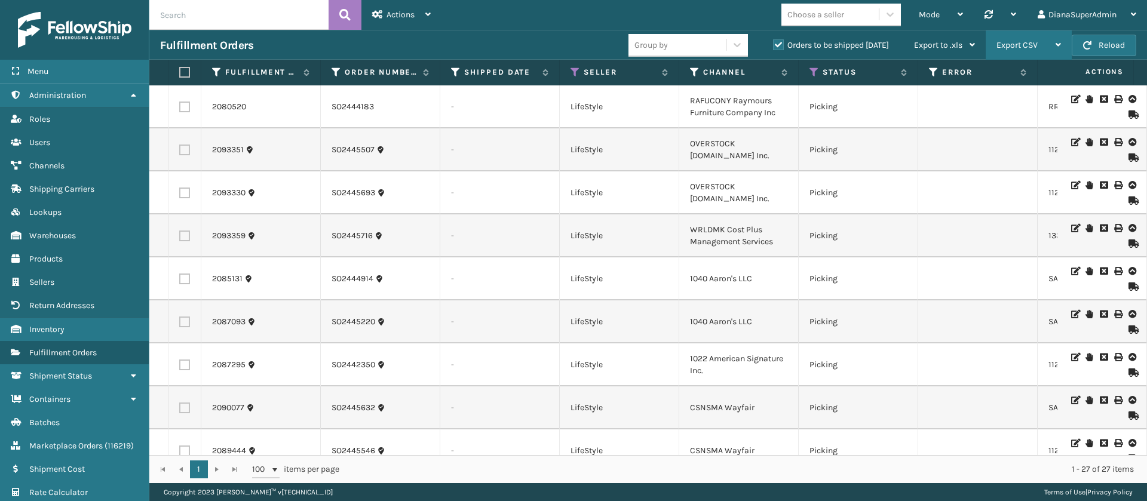
click at [1028, 45] on span "Export CSV" at bounding box center [1017, 45] width 41 height 10
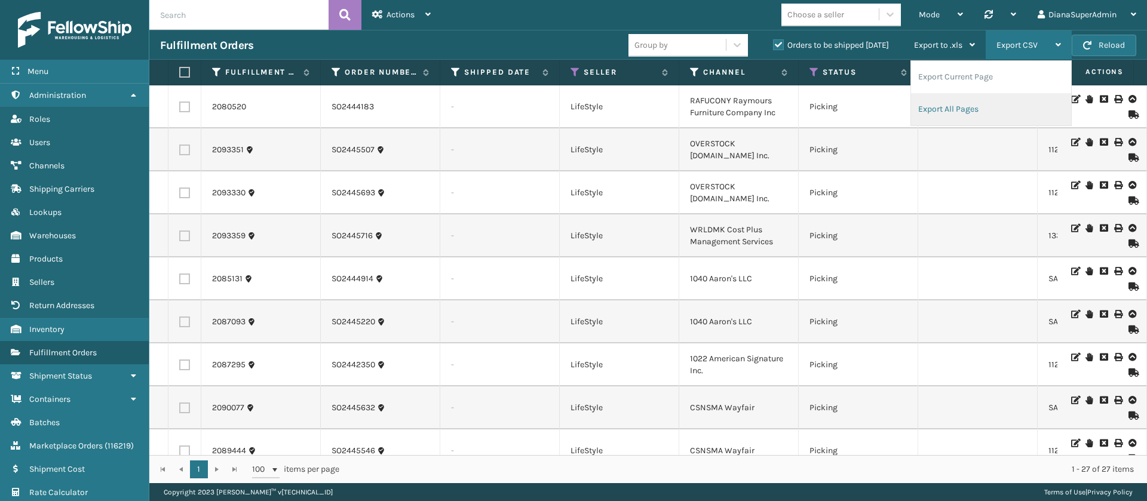
click at [970, 108] on li "Export All Pages" at bounding box center [991, 109] width 160 height 32
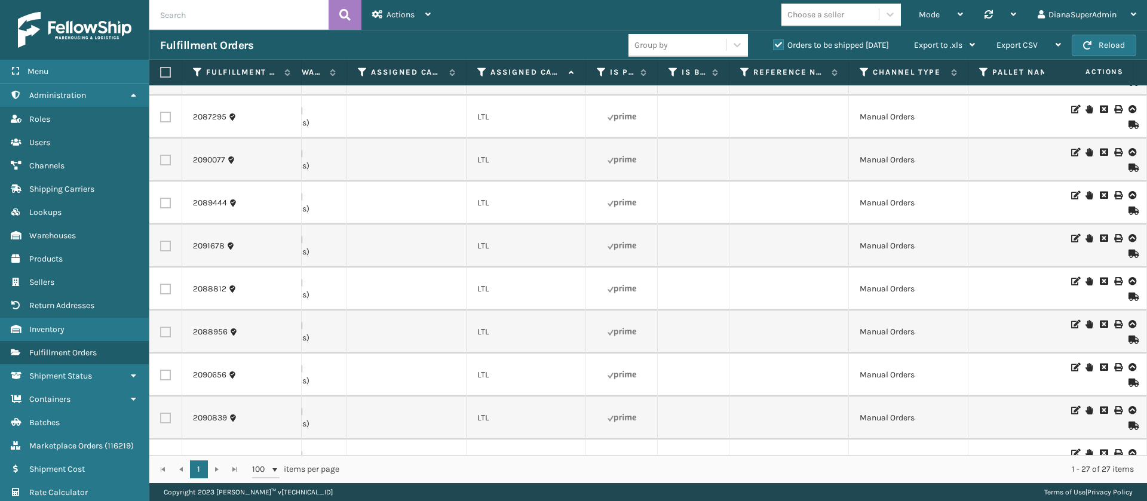
scroll to position [0, 1288]
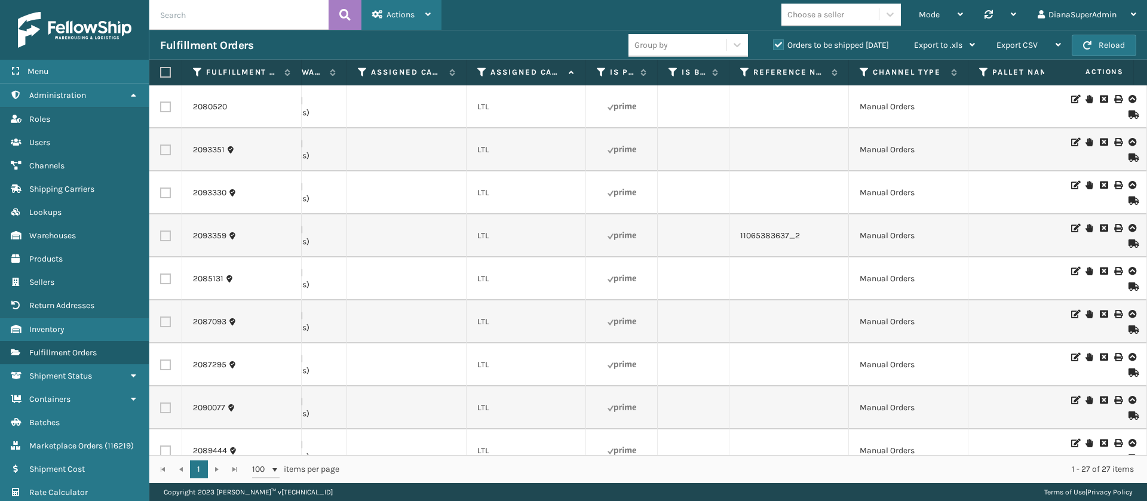
click at [420, 20] on div "Actions" at bounding box center [401, 15] width 59 height 30
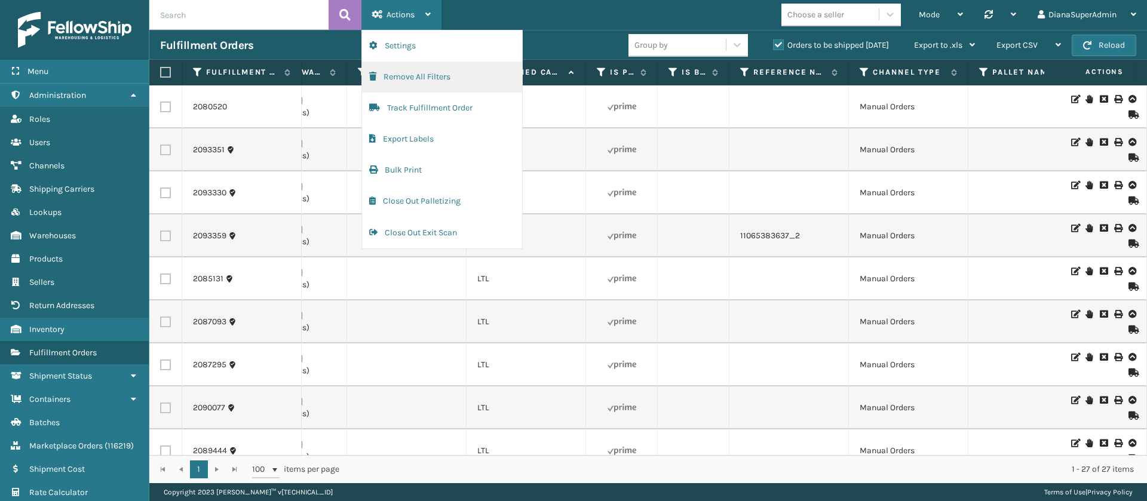
click at [435, 75] on button "Remove All Filters" at bounding box center [442, 77] width 160 height 31
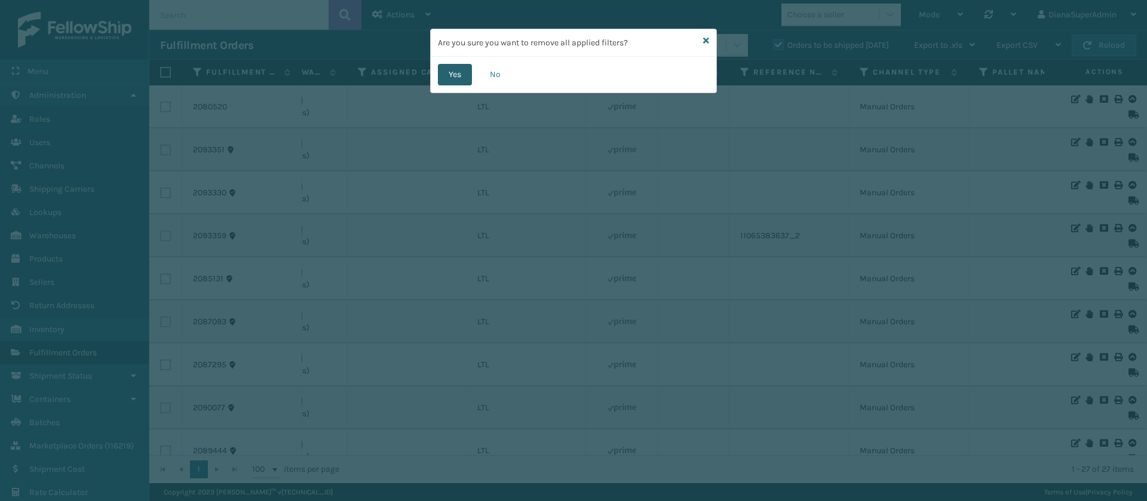
click at [465, 71] on button "Yes" at bounding box center [455, 75] width 34 height 22
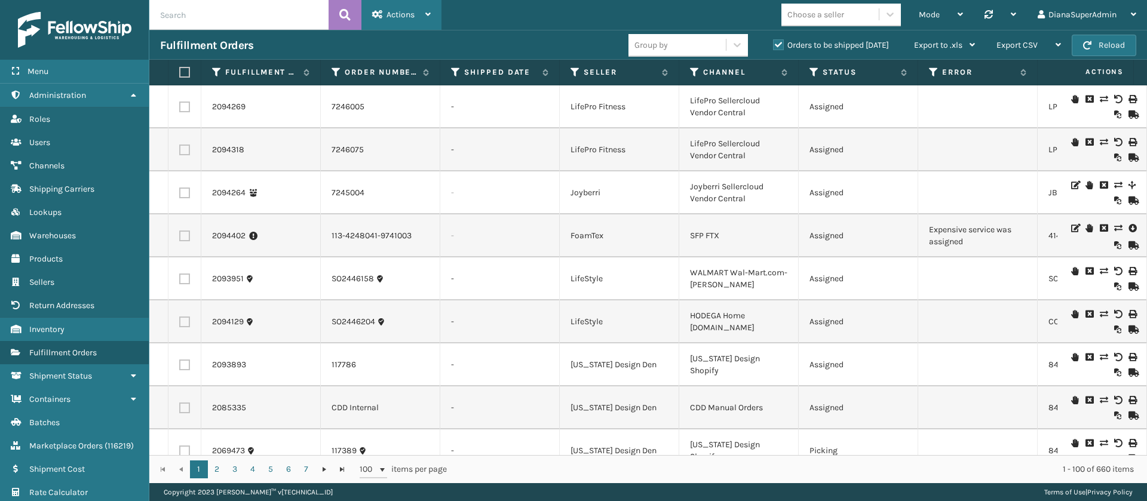
click at [421, 10] on div "Actions" at bounding box center [401, 15] width 59 height 30
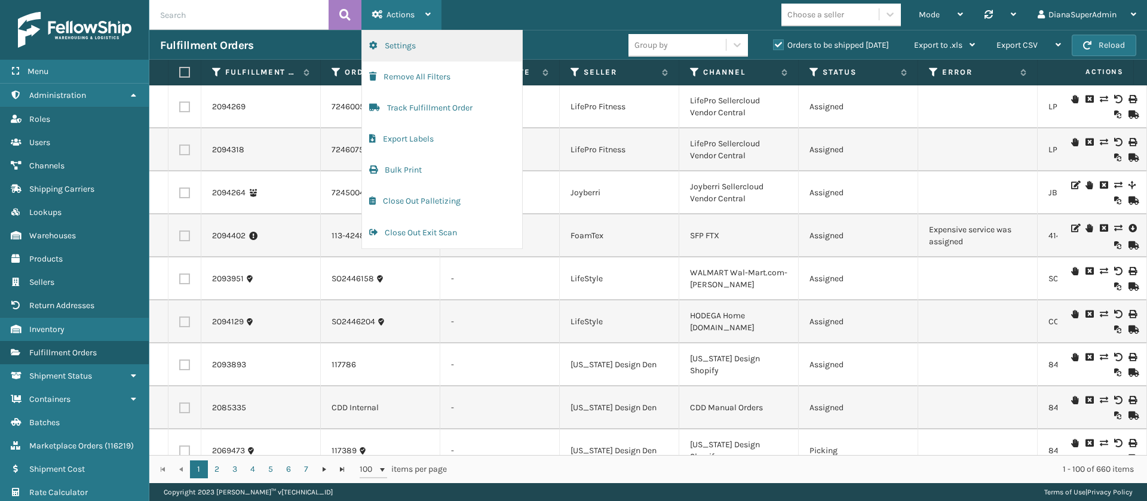
click at [428, 42] on button "Settings" at bounding box center [442, 45] width 160 height 31
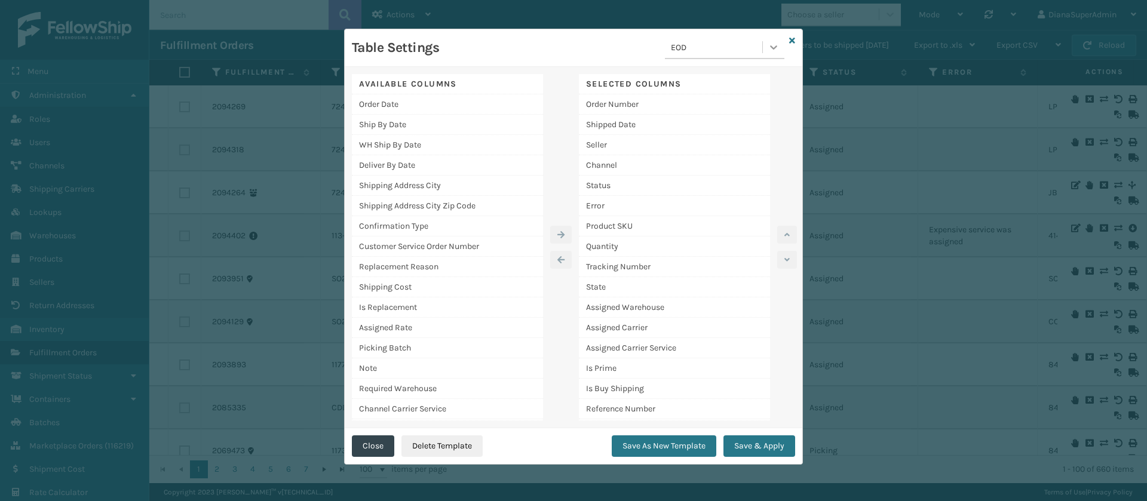
click at [779, 51] on icon at bounding box center [774, 47] width 12 height 12
click at [711, 144] on div "[PERSON_NAME] Report" at bounding box center [725, 144] width 120 height 22
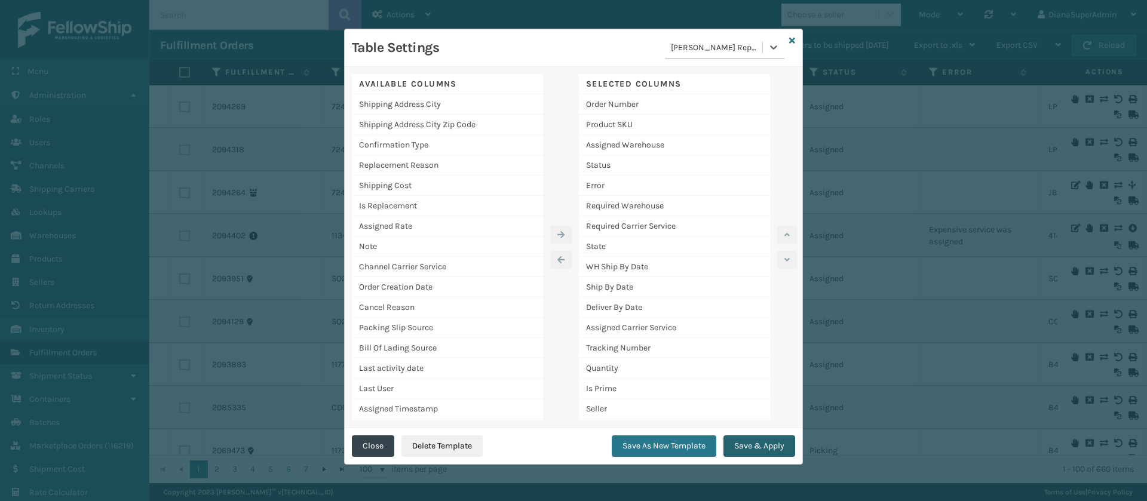
click at [779, 442] on button "Save & Apply" at bounding box center [760, 447] width 72 height 22
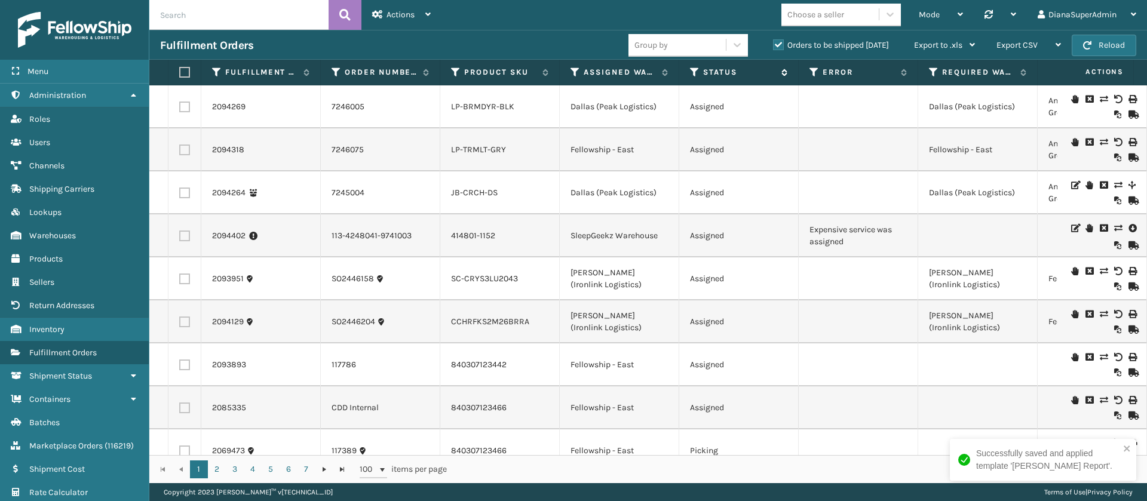
click at [693, 73] on icon at bounding box center [695, 72] width 10 height 11
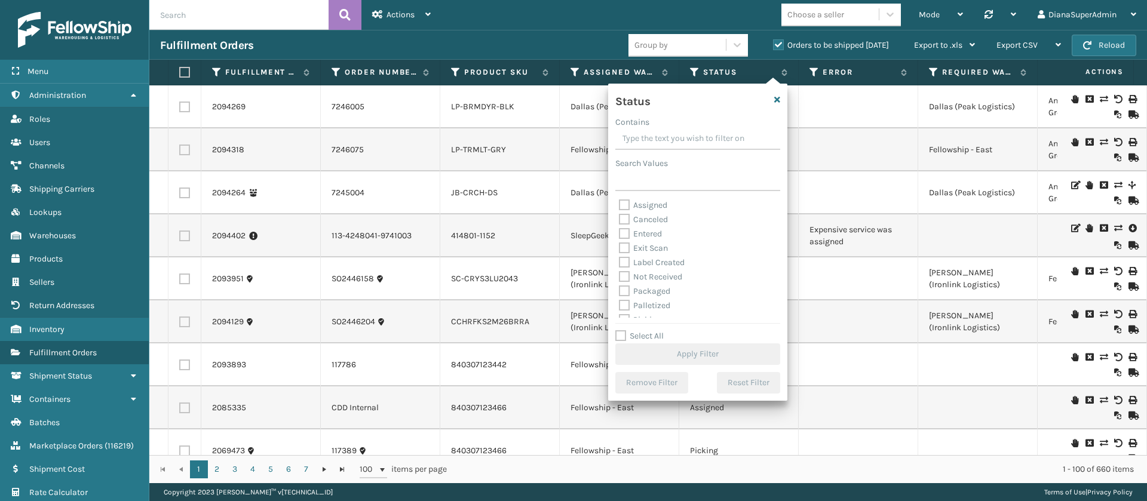
click at [627, 200] on label "Assigned" at bounding box center [643, 205] width 48 height 10
click at [620, 200] on input "Assigned" at bounding box center [619, 202] width 1 height 8
checkbox input "true"
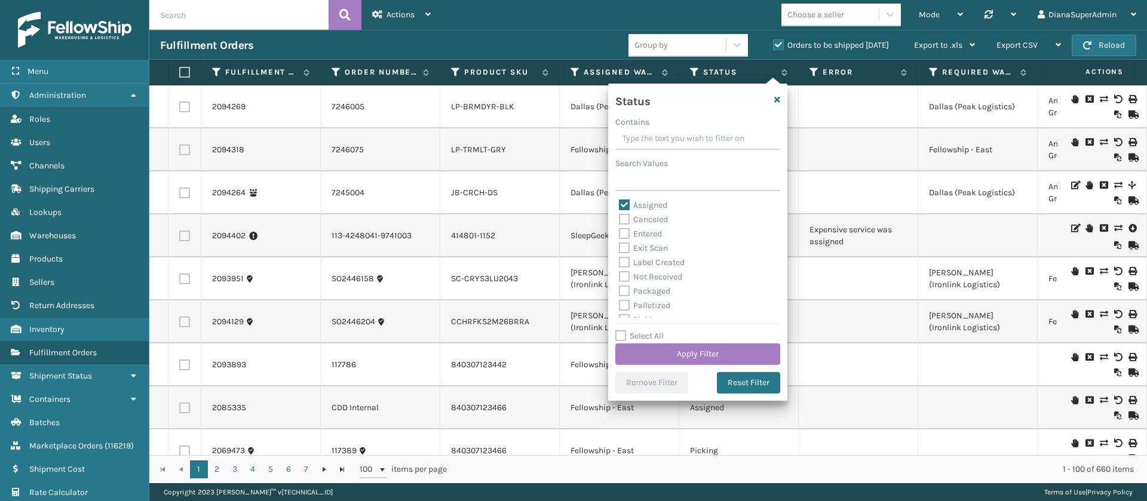
click at [626, 227] on div "Entered" at bounding box center [698, 234] width 158 height 14
click at [625, 231] on label "Entered" at bounding box center [640, 234] width 43 height 10
click at [620, 231] on input "Entered" at bounding box center [619, 231] width 1 height 8
checkbox input "true"
click at [719, 356] on button "Apply Filter" at bounding box center [697, 355] width 165 height 22
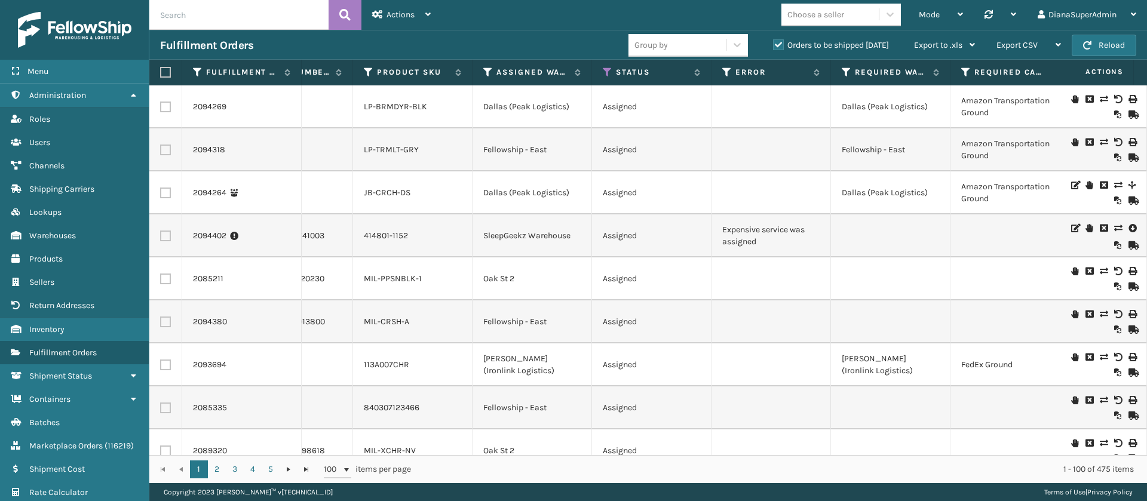
scroll to position [0, 88]
click at [730, 73] on icon at bounding box center [727, 72] width 10 height 11
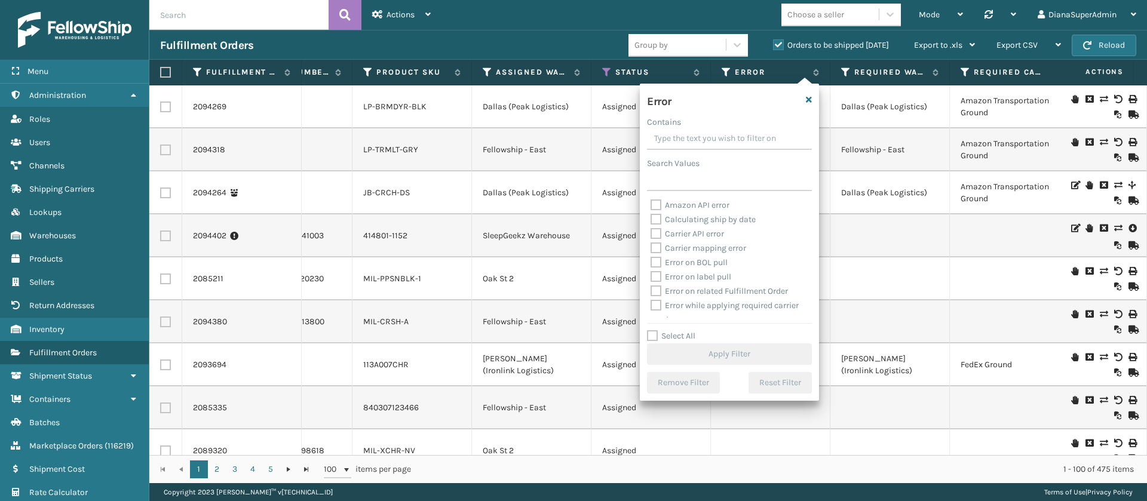
click at [655, 332] on label "Select All" at bounding box center [671, 336] width 48 height 10
click at [655, 330] on input "Select All" at bounding box center [736, 329] width 179 height 1
checkbox input "true"
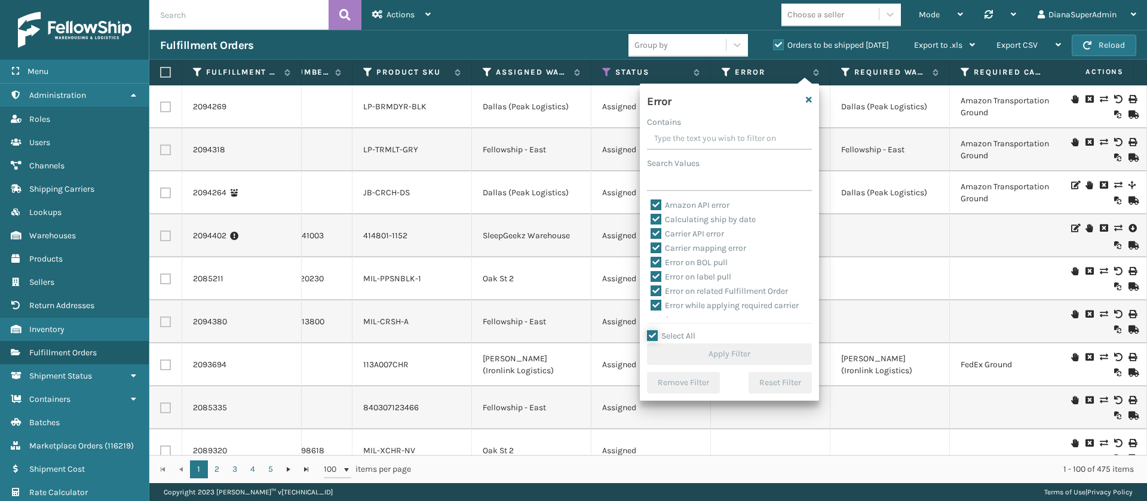
checkbox input "true"
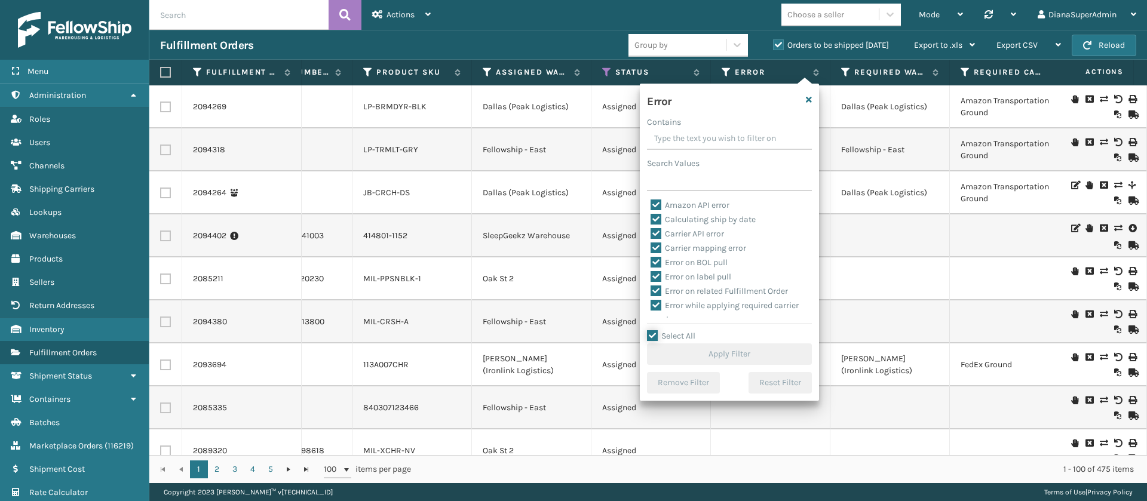
checkbox input "true"
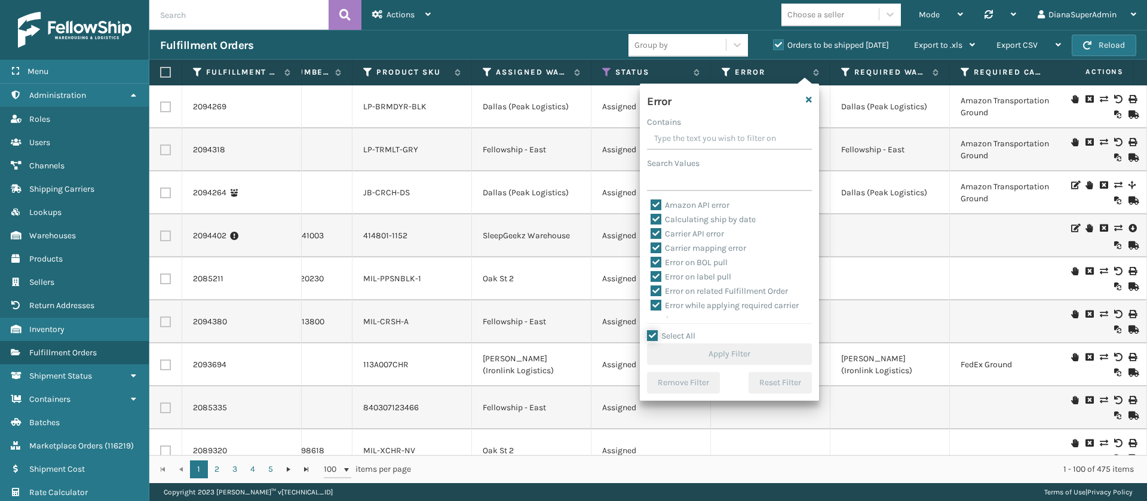
checkbox input "true"
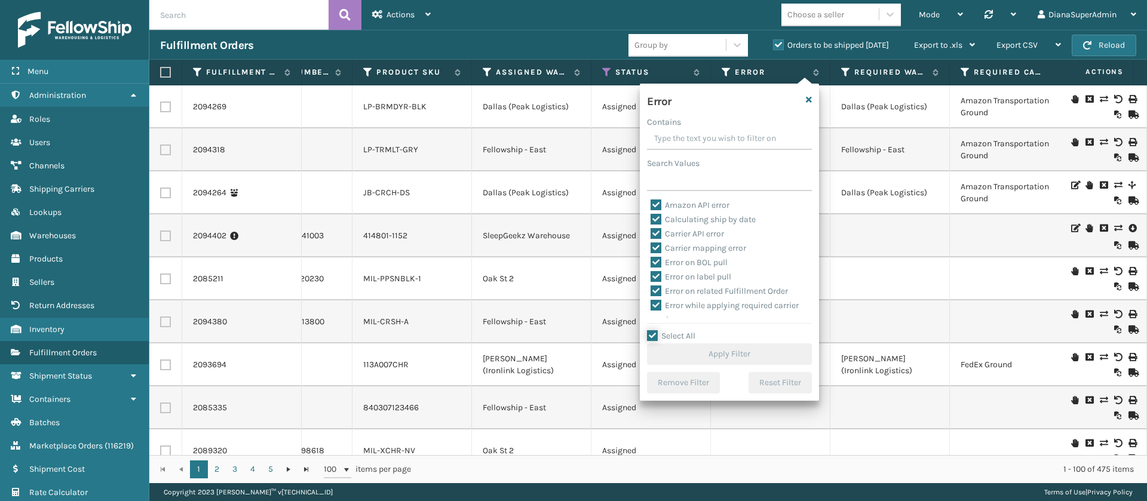
checkbox input "true"
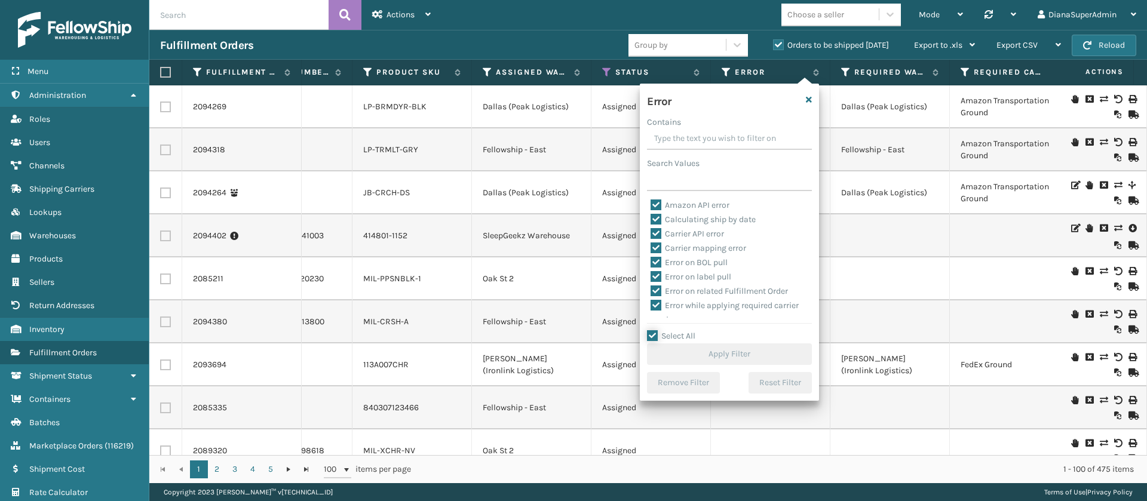
checkbox input "true"
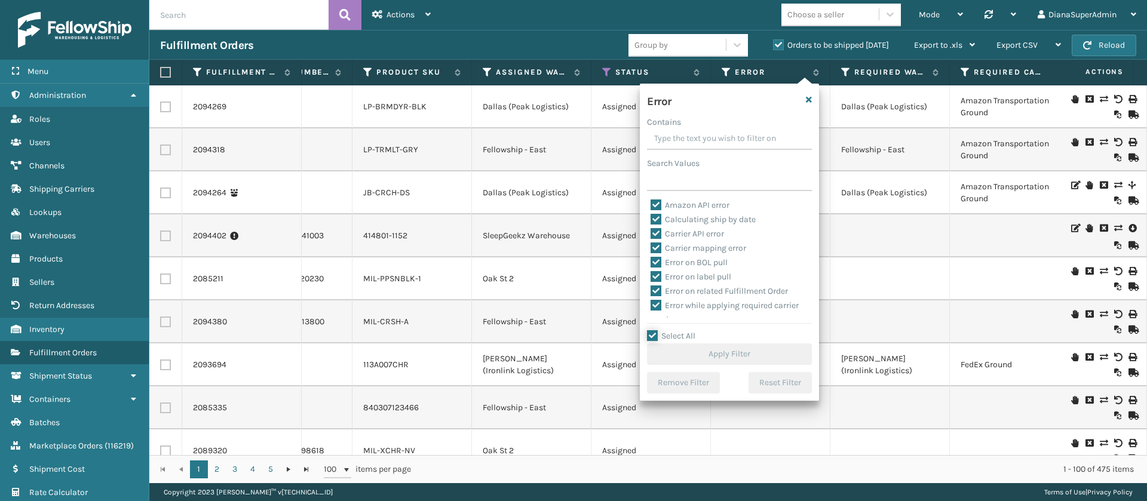
checkbox input "true"
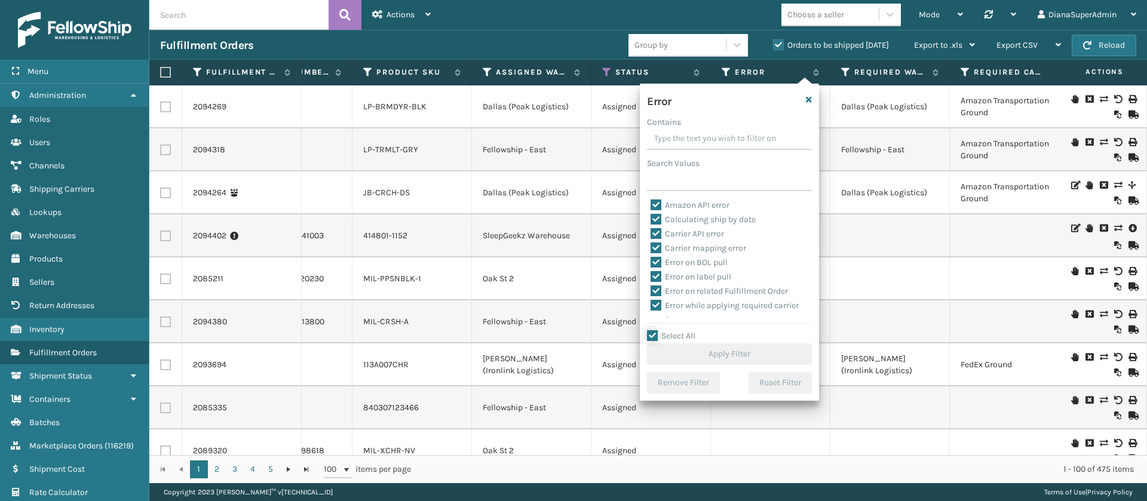
checkbox input "true"
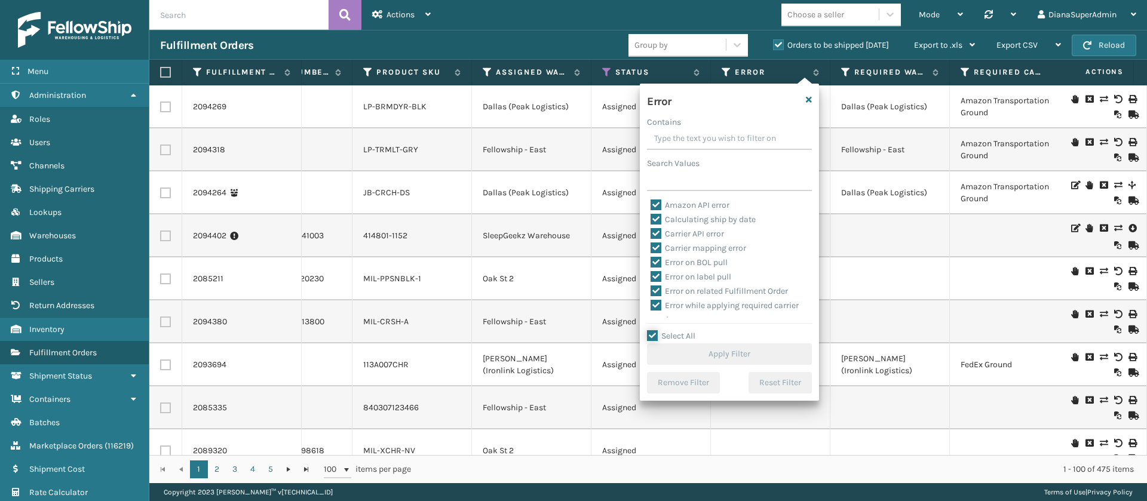
checkbox input "true"
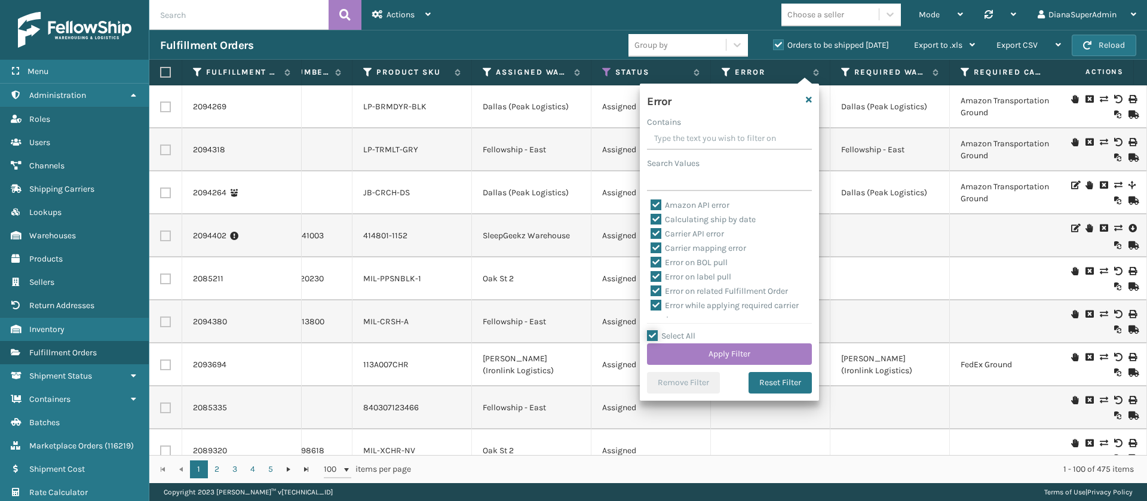
scroll to position [277, 0]
click at [653, 238] on label "Pending Automation Update" at bounding box center [711, 243] width 120 height 10
click at [651, 237] on input "Pending Automation Update" at bounding box center [651, 241] width 1 height 8
checkbox input "false"
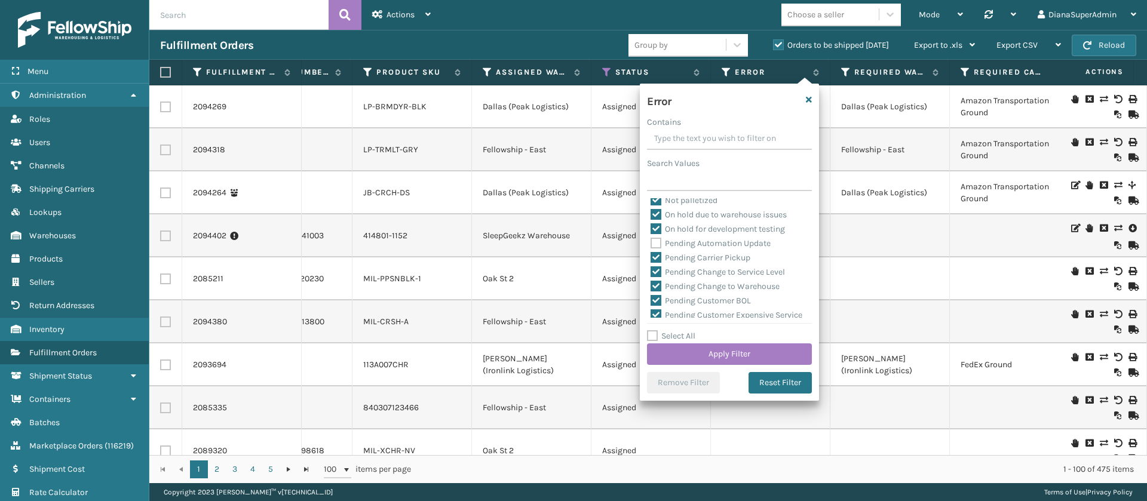
click at [654, 258] on label "Pending Carrier Pickup" at bounding box center [701, 258] width 100 height 10
click at [651, 258] on input "Pending Carrier Pickup" at bounding box center [651, 255] width 1 height 8
checkbox input "false"
click at [654, 269] on label "Pending Change to Service Level" at bounding box center [718, 272] width 134 height 10
click at [651, 269] on input "Pending Change to Service Level" at bounding box center [651, 269] width 1 height 8
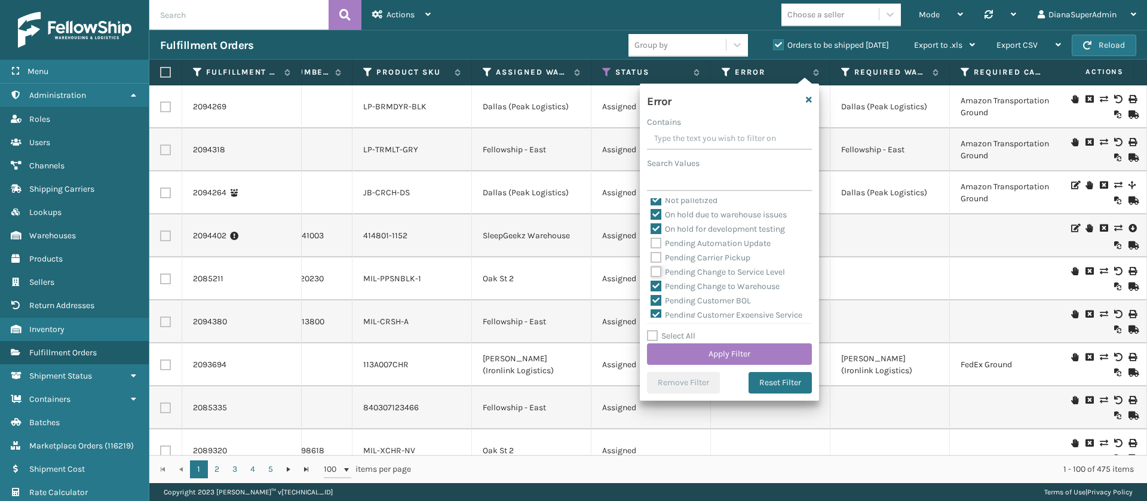
checkbox input "false"
click at [659, 283] on label "Pending Change to Warehouse" at bounding box center [715, 286] width 129 height 10
click at [651, 283] on input "Pending Change to Warehouse" at bounding box center [651, 284] width 1 height 8
checkbox input "false"
click at [658, 300] on label "Pending Customer BOL" at bounding box center [701, 301] width 100 height 10
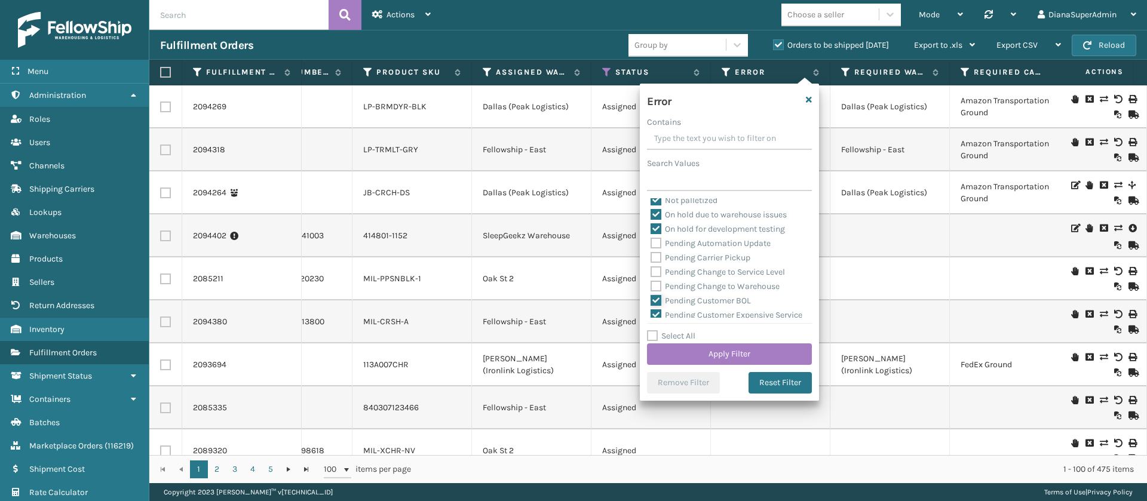
click at [651, 300] on input "Pending Customer BOL" at bounding box center [651, 298] width 1 height 8
checkbox input "false"
click at [657, 241] on label "Pending Customer Expensive Service" at bounding box center [727, 240] width 152 height 10
click at [651, 241] on input "Pending Customer Expensive Service" at bounding box center [651, 237] width 1 height 8
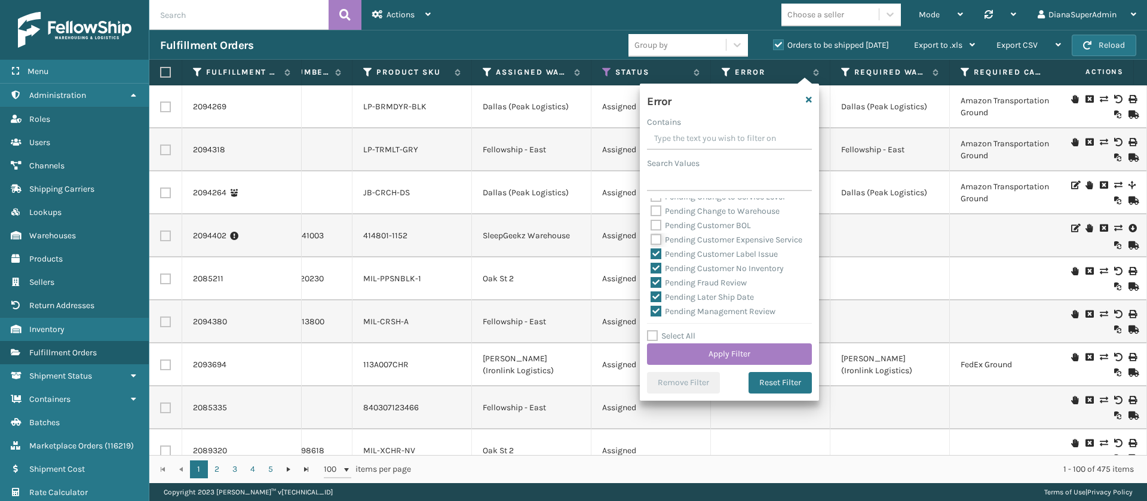
checkbox input "false"
click at [657, 259] on label "Pending Customer Label Issue" at bounding box center [714, 254] width 127 height 10
click at [651, 255] on input "Pending Customer Label Issue" at bounding box center [651, 251] width 1 height 8
checkbox input "false"
click at [657, 274] on label "Pending Customer No Inventory" at bounding box center [717, 269] width 133 height 10
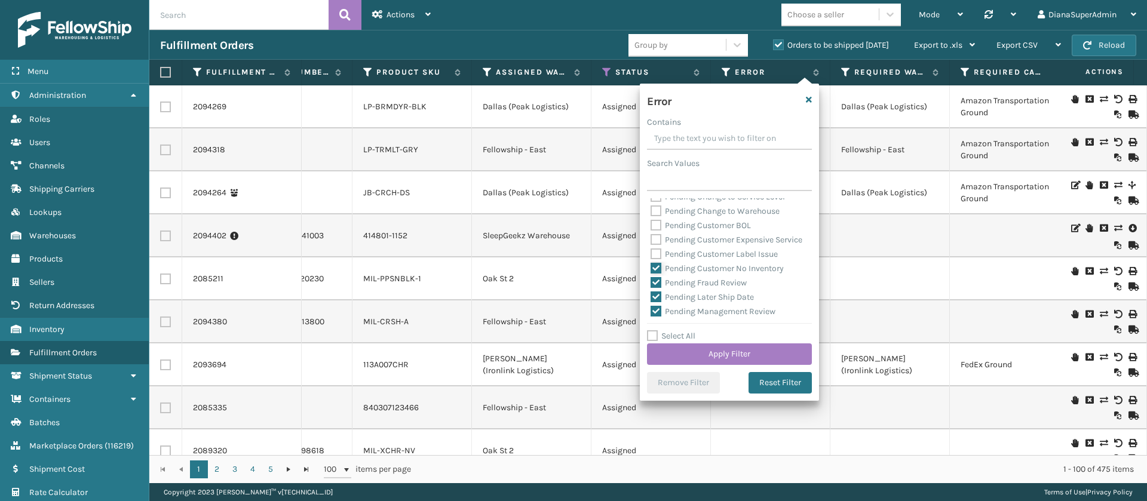
click at [651, 269] on input "Pending Customer No Inventory" at bounding box center [651, 266] width 1 height 8
checkbox input "false"
click at [656, 288] on label "Pending Fraud Review" at bounding box center [699, 283] width 96 height 10
click at [651, 284] on input "Pending Fraud Review" at bounding box center [651, 280] width 1 height 8
checkbox input "false"
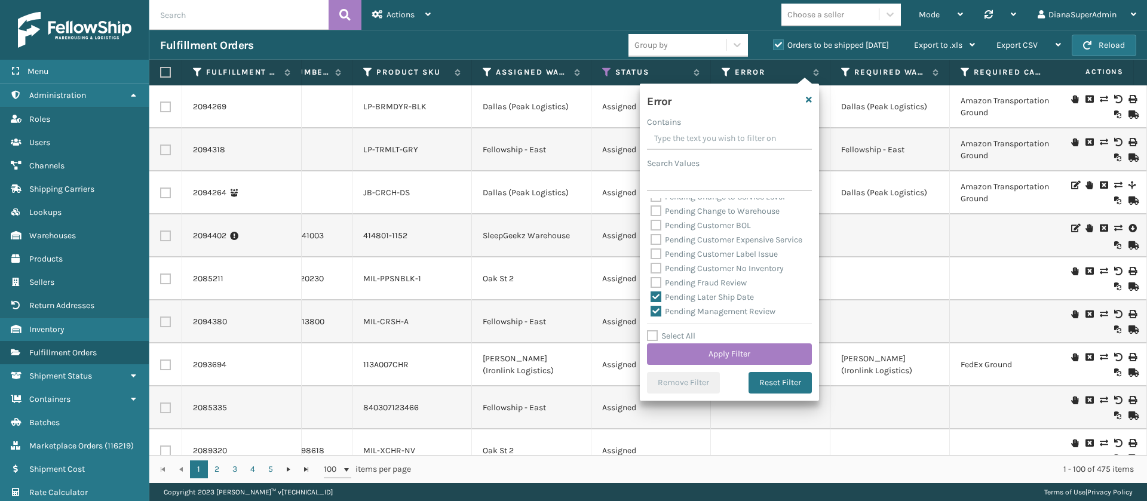
click at [656, 302] on label "Pending Later Ship Date" at bounding box center [702, 297] width 103 height 10
click at [651, 298] on input "Pending Later Ship Date" at bounding box center [651, 294] width 1 height 8
checkbox input "false"
click at [659, 200] on label "Pending Management Review" at bounding box center [713, 195] width 125 height 10
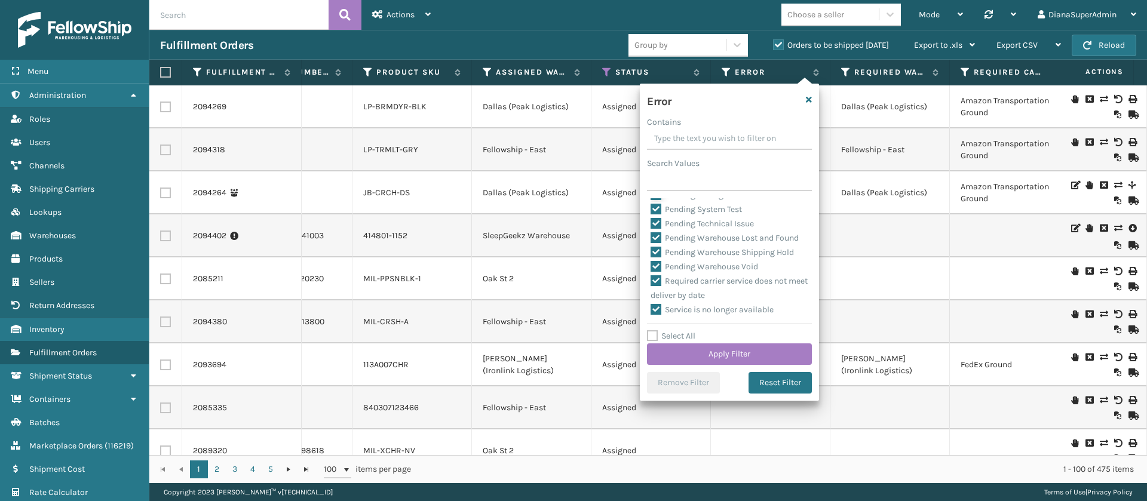
click at [651, 196] on input "Pending Management Review" at bounding box center [651, 192] width 1 height 8
checkbox input "false"
click at [659, 215] on label "Pending System Test" at bounding box center [696, 209] width 91 height 10
click at [651, 210] on input "Pending System Test" at bounding box center [651, 207] width 1 height 8
checkbox input "false"
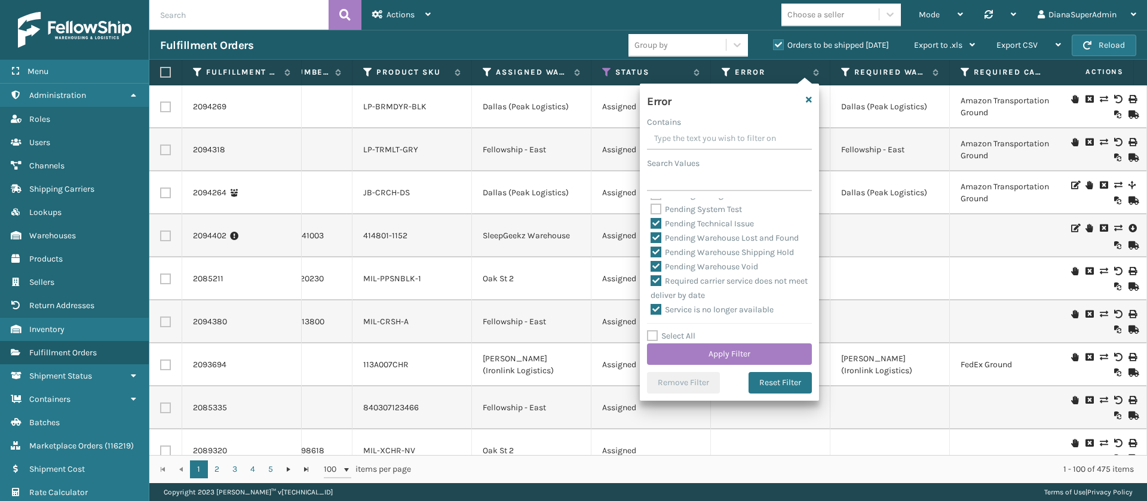
click at [657, 229] on label "Pending Technical Issue" at bounding box center [702, 224] width 103 height 10
click at [651, 225] on input "Pending Technical Issue" at bounding box center [651, 221] width 1 height 8
checkbox input "false"
click at [657, 243] on label "Pending Warehouse Lost and Found" at bounding box center [725, 238] width 148 height 10
click at [651, 239] on input "Pending Warehouse Lost and Found" at bounding box center [651, 235] width 1 height 8
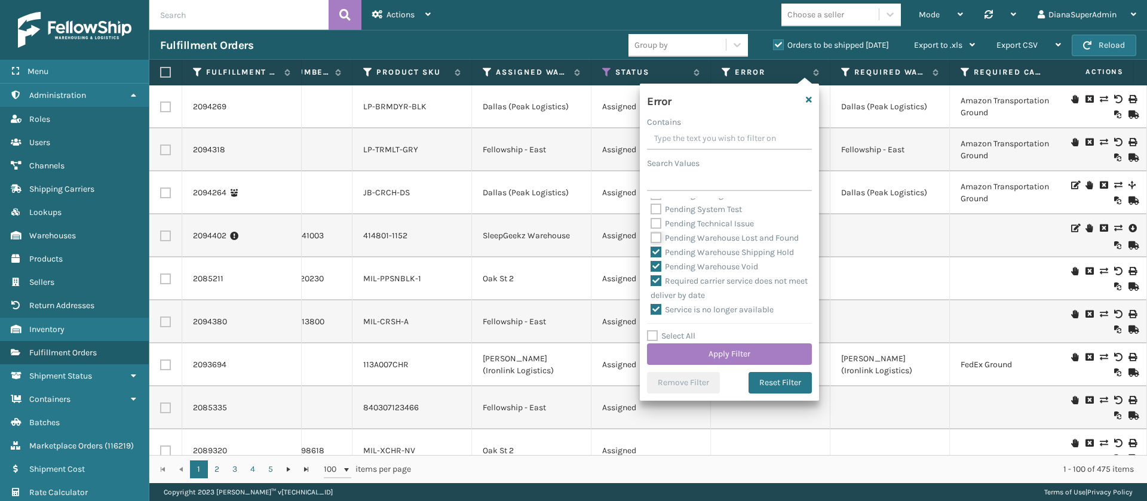
checkbox input "false"
click at [656, 260] on div "Pending Warehouse Shipping Hold" at bounding box center [730, 253] width 158 height 14
click at [656, 258] on label "Pending Warehouse Shipping Hold" at bounding box center [722, 252] width 143 height 10
click at [651, 253] on input "Pending Warehouse Shipping Hold" at bounding box center [651, 250] width 1 height 8
checkbox input "false"
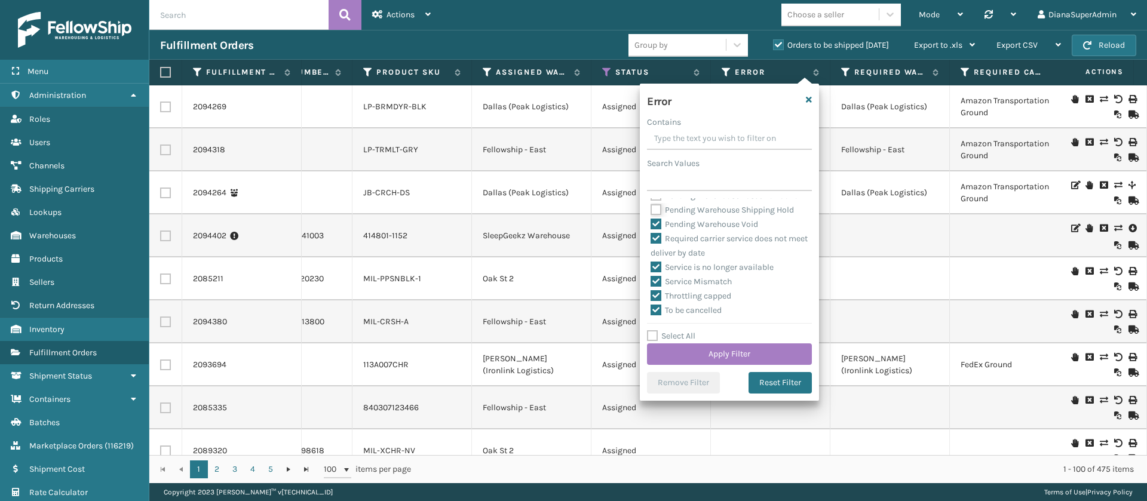
scroll to position [555, 0]
click at [657, 220] on label "Pending Warehouse Void" at bounding box center [705, 224] width 108 height 10
click at [651, 220] on input "Pending Warehouse Void" at bounding box center [651, 222] width 1 height 8
checkbox input "false"
click at [721, 352] on button "Apply Filter" at bounding box center [729, 355] width 165 height 22
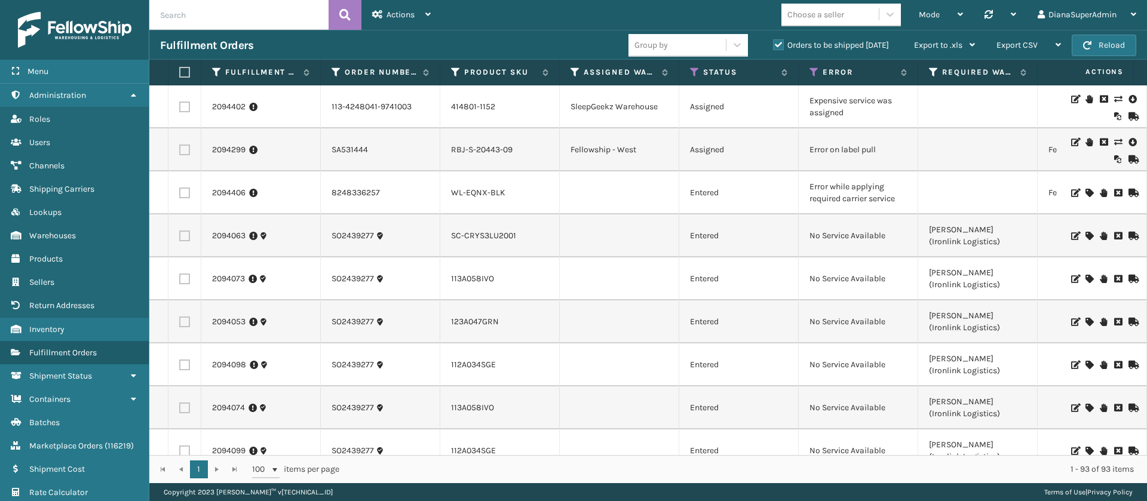
click at [775, 45] on label "Orders to be shipped [DATE]" at bounding box center [831, 45] width 116 height 10
click at [774, 45] on input "Orders to be shipped [DATE]" at bounding box center [773, 42] width 1 height 8
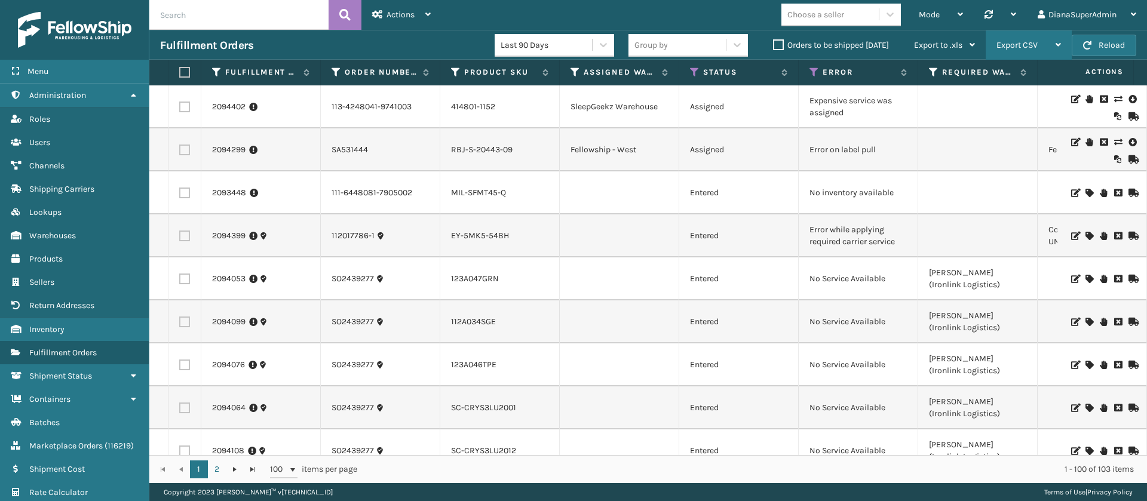
click at [1042, 47] on div "Export CSV" at bounding box center [1029, 45] width 65 height 30
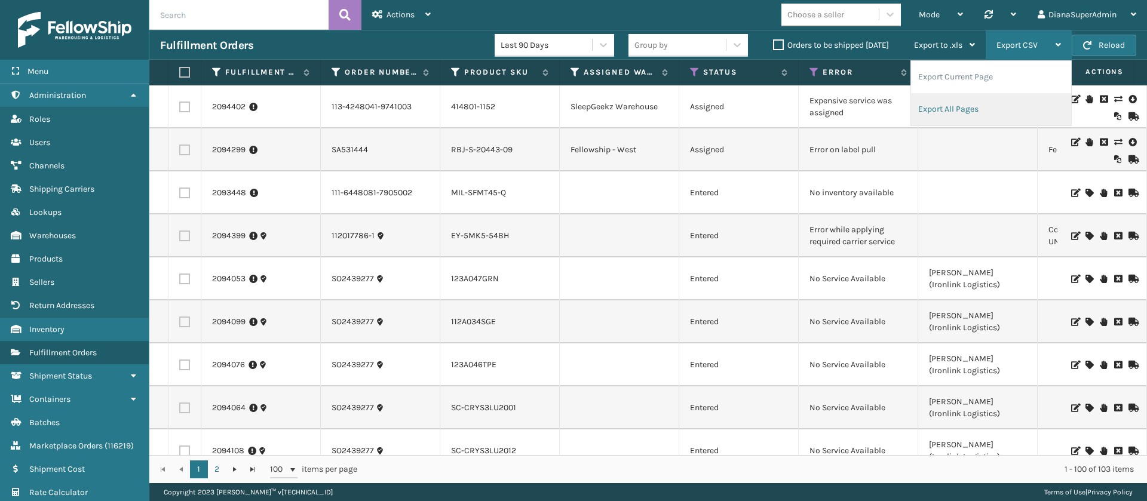
click at [948, 116] on li "Export All Pages" at bounding box center [991, 109] width 160 height 32
